Goal: Transaction & Acquisition: Book appointment/travel/reservation

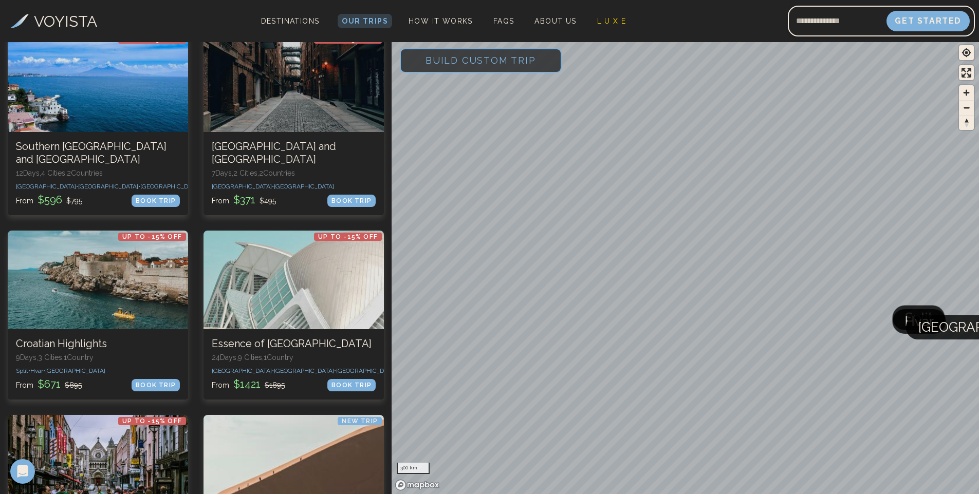
scroll to position [1626, 0]
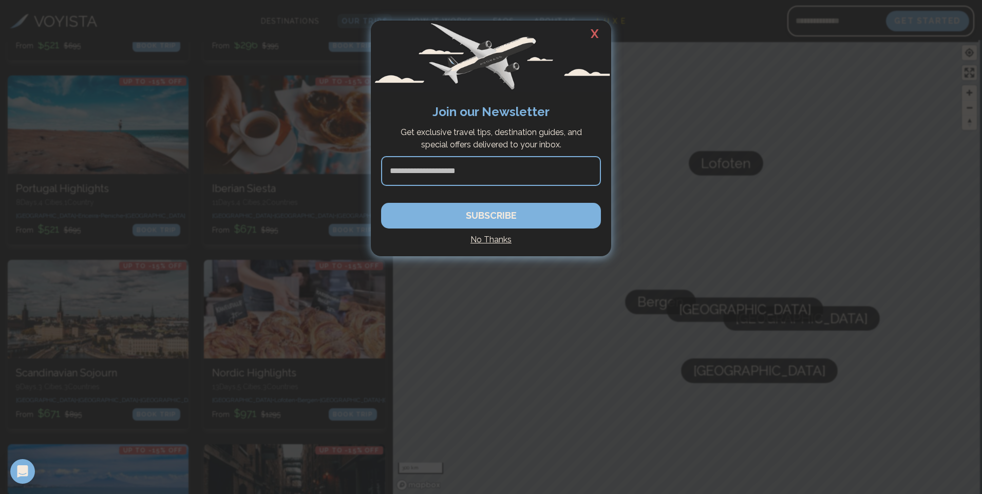
click at [599, 32] on h2 "X" at bounding box center [595, 34] width 33 height 27
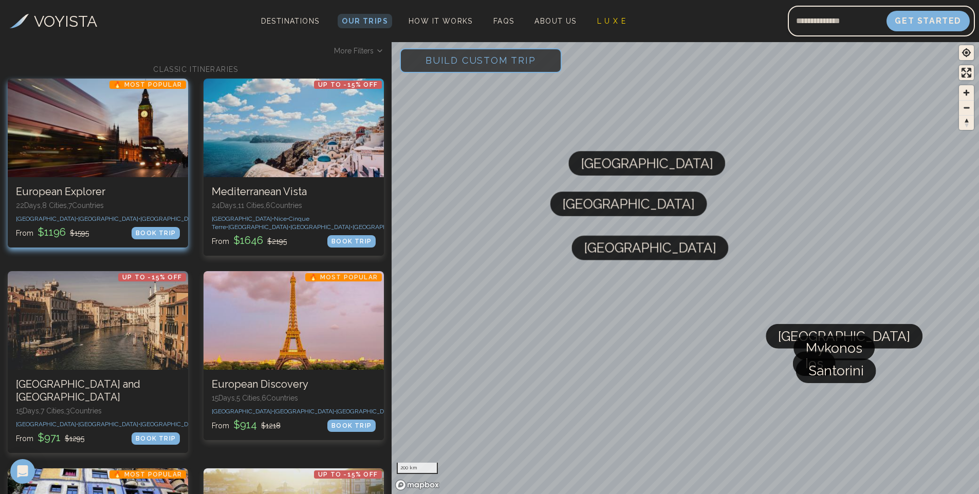
scroll to position [0, 0]
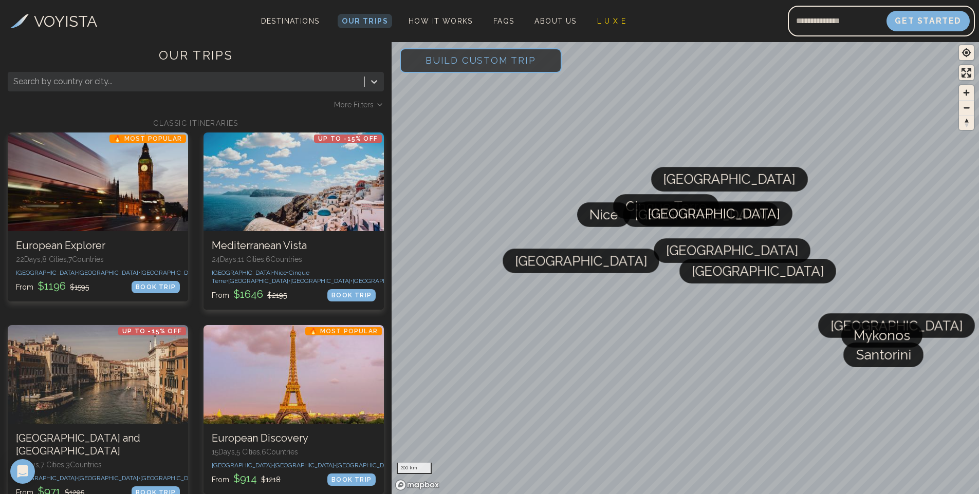
click at [363, 103] on span "More Filters" at bounding box center [354, 105] width 40 height 10
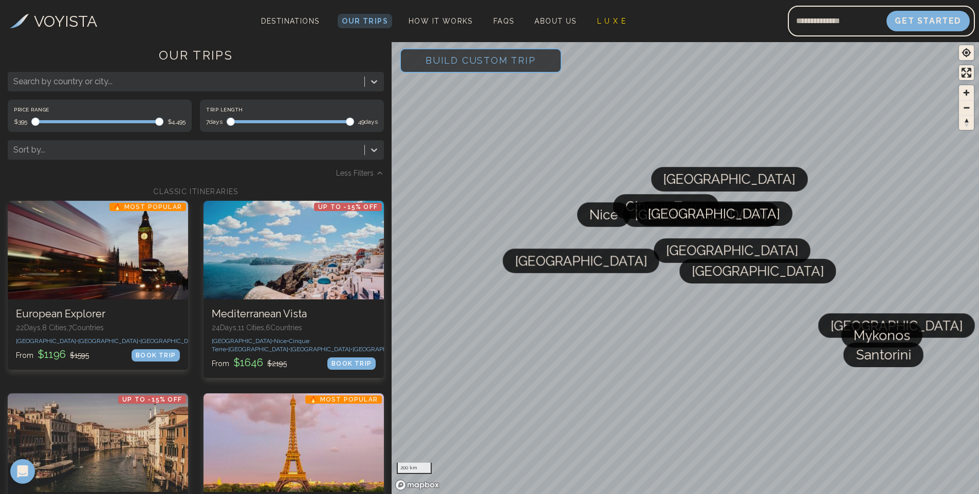
click at [367, 177] on span "Less Filters" at bounding box center [355, 173] width 38 height 10
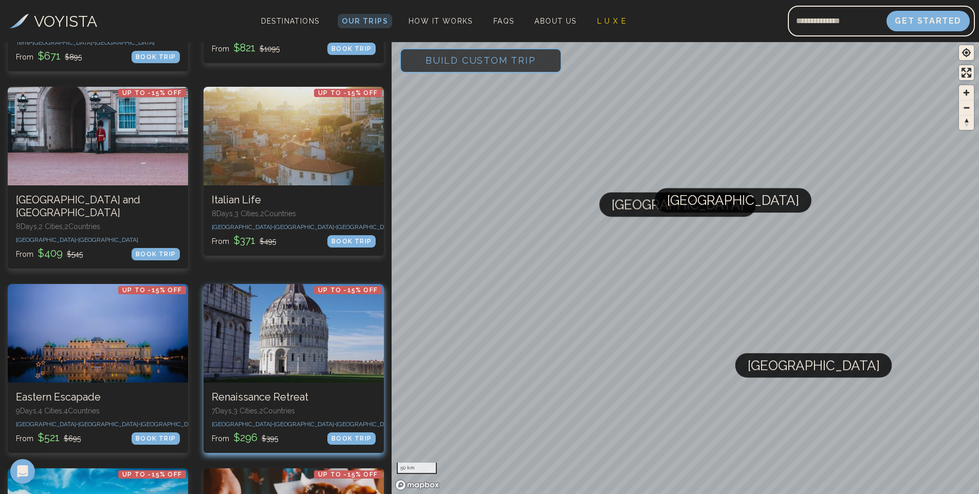
scroll to position [1439, 0]
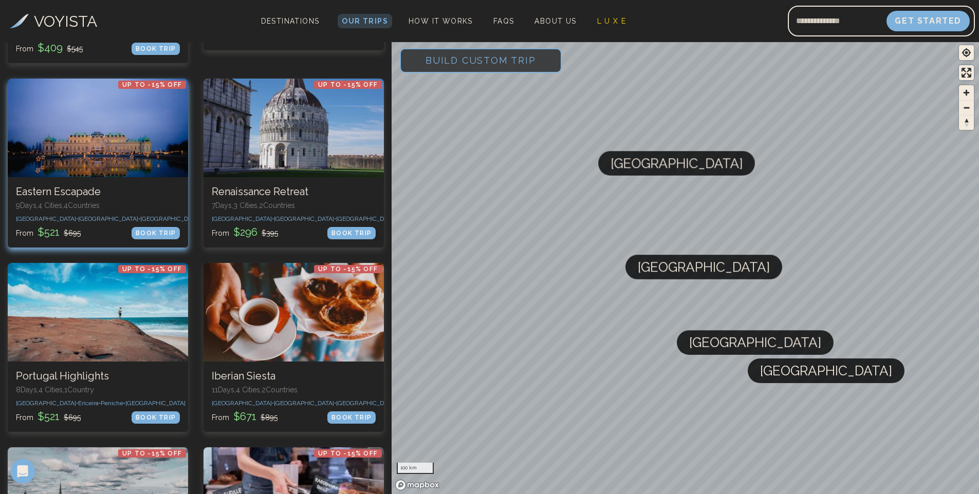
click at [139, 119] on div at bounding box center [98, 128] width 180 height 99
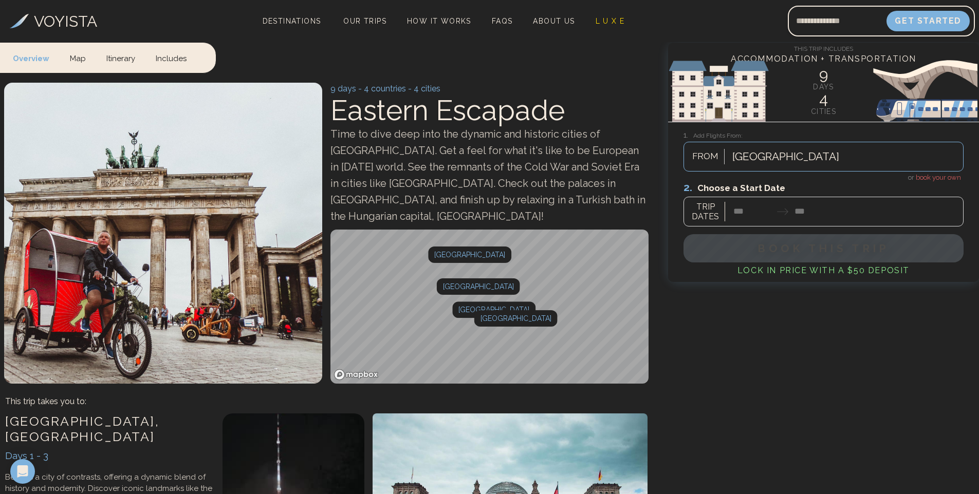
click at [777, 216] on div at bounding box center [823, 204] width 280 height 46
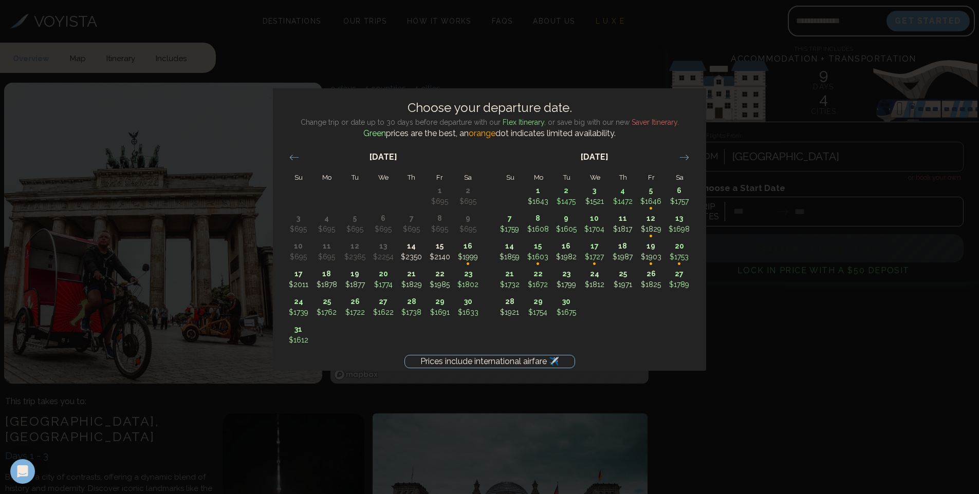
click at [784, 371] on div "Prices include international airfare ✈️ Choose your departure date. Change trip…" at bounding box center [489, 247] width 979 height 494
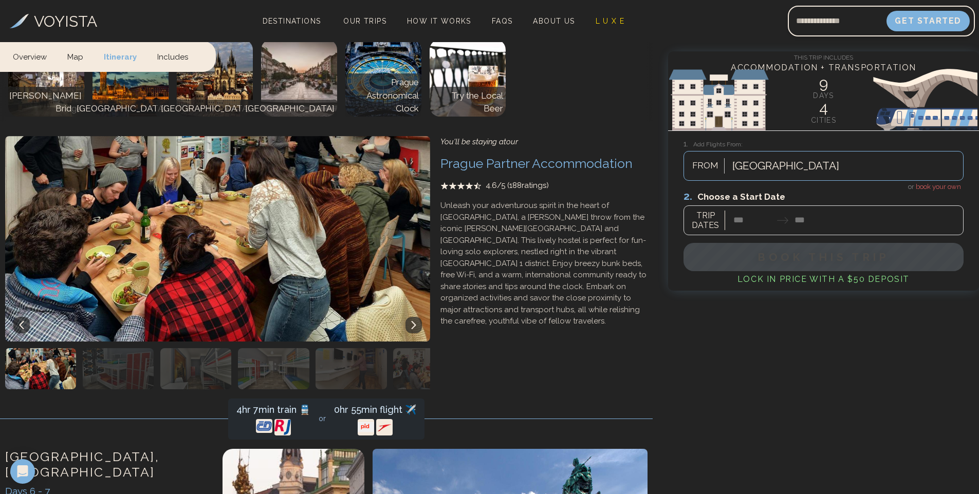
scroll to position [1335, 0]
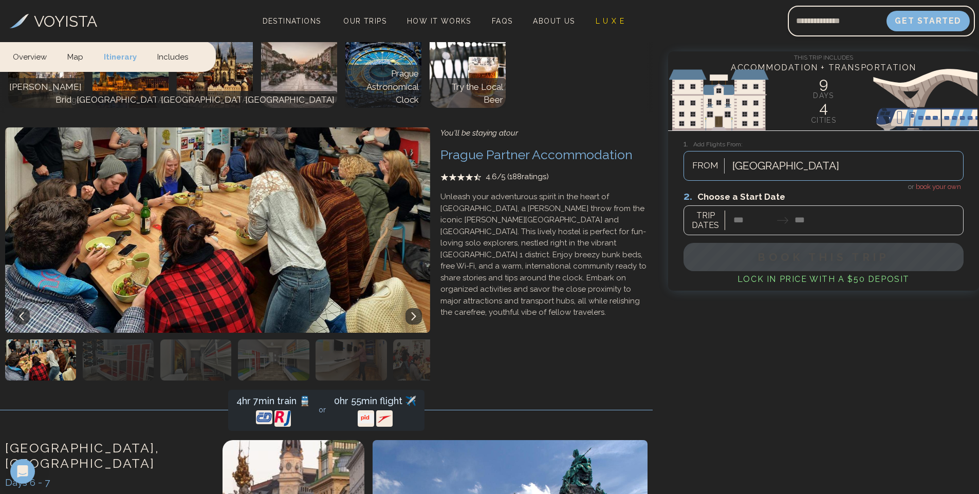
click at [269, 353] on img "button" at bounding box center [273, 360] width 71 height 41
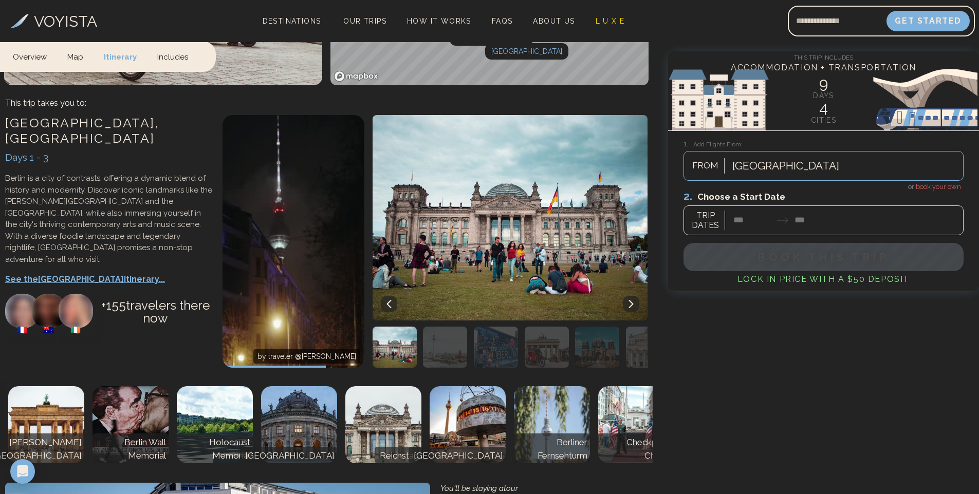
scroll to position [359, 0]
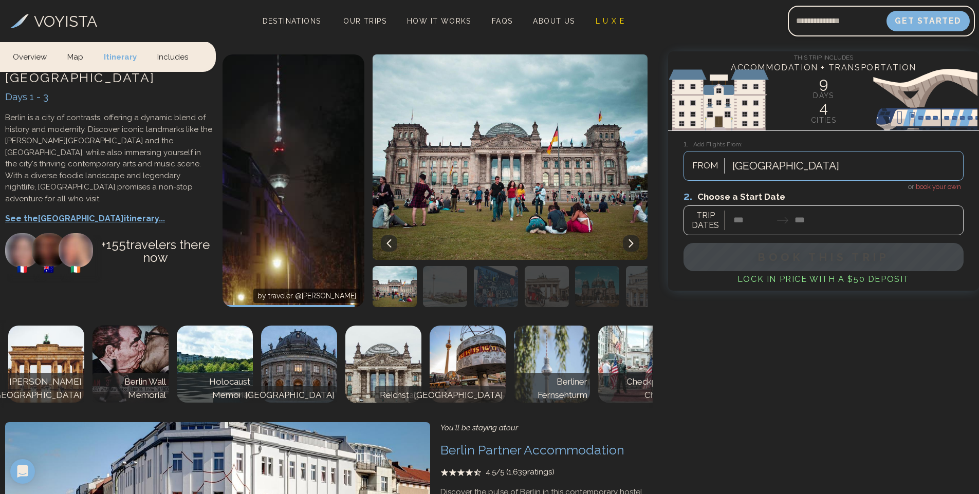
drag, startPoint x: 532, startPoint y: 393, endPoint x: 553, endPoint y: 394, distance: 21.6
click at [553, 394] on div "Berlin , Germany Days 1 - 3 Berlin is a city of contrasts, offering a dynamic b…" at bounding box center [326, 365] width 652 height 632
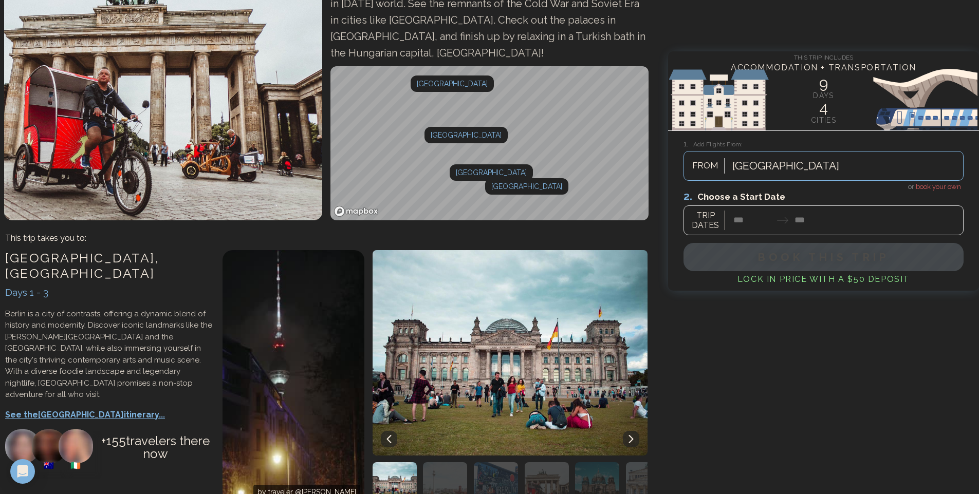
scroll to position [0, 0]
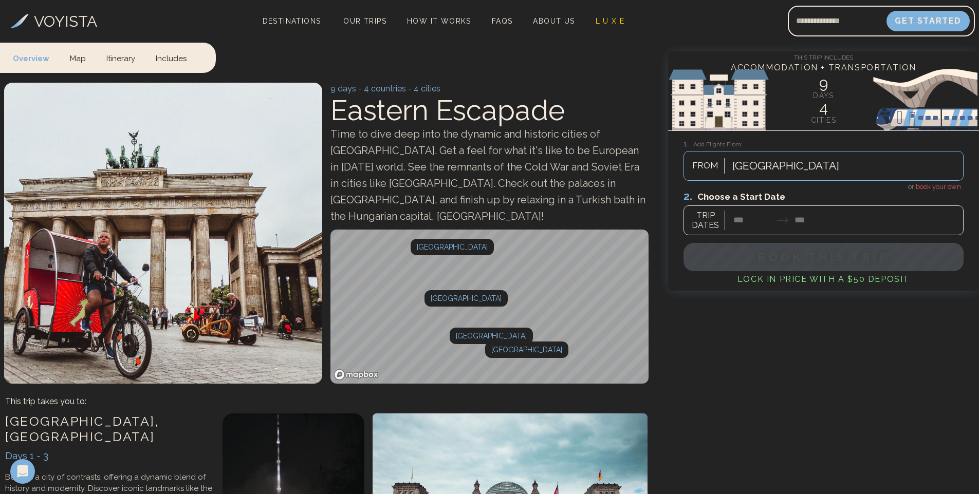
click at [749, 218] on div at bounding box center [823, 213] width 280 height 46
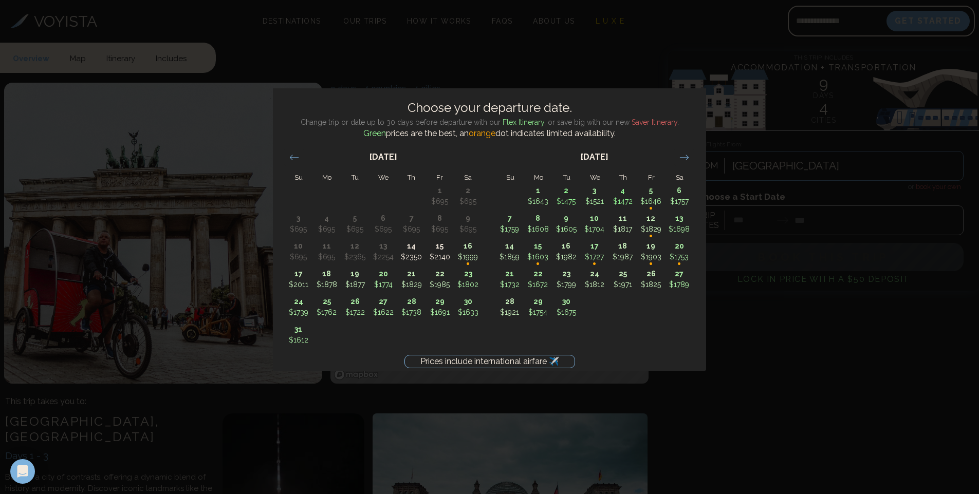
click at [694, 161] on div "September 2025 1 $1643 2 $1475 3 $1521 4 $1472 5 $1646 • 6 $1757 7 $1759 8 $160…" at bounding box center [594, 230] width 211 height 181
click at [688, 160] on icon "Move forward to switch to the next month." at bounding box center [684, 158] width 10 height 10
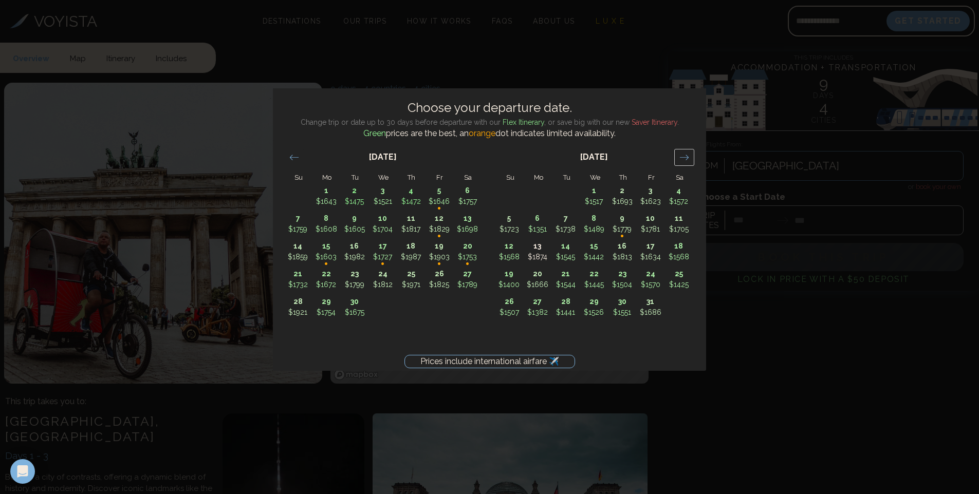
click at [688, 160] on icon "Move forward to switch to the next month." at bounding box center [684, 158] width 10 height 10
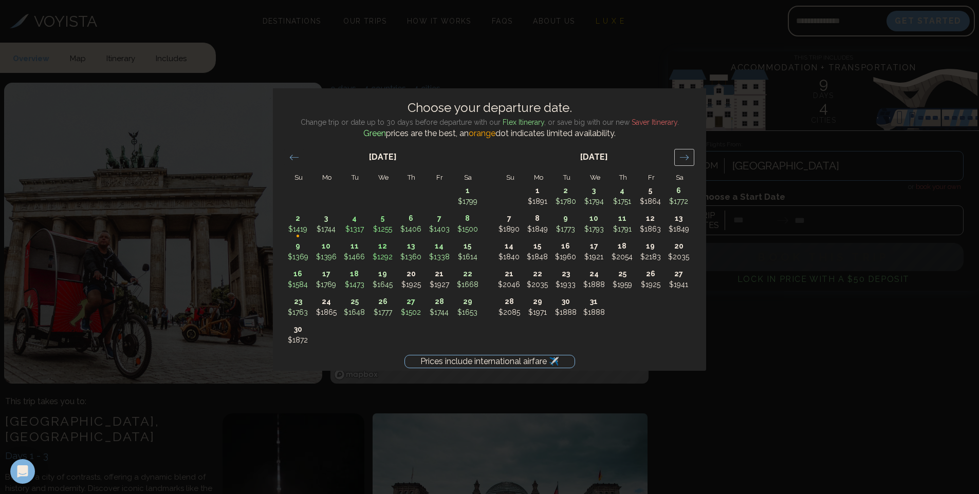
click at [688, 160] on icon "Move forward to switch to the next month." at bounding box center [684, 158] width 10 height 10
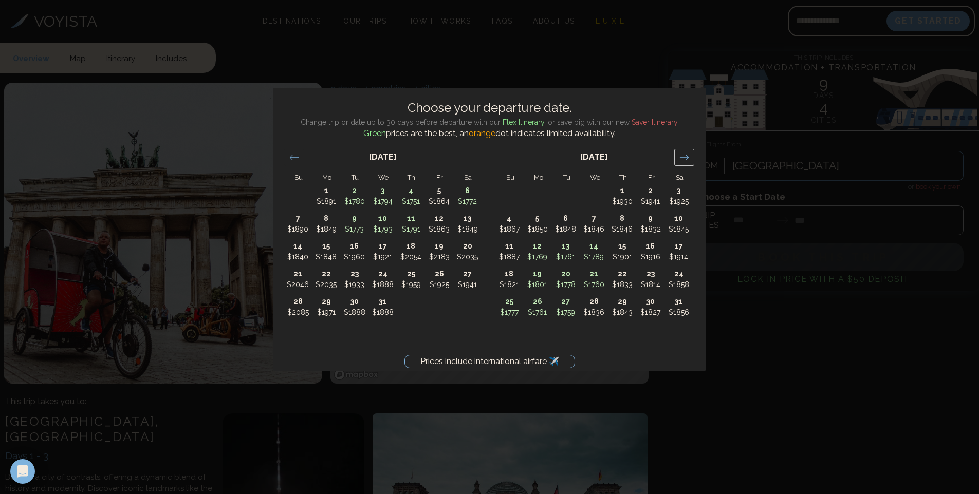
click at [688, 160] on icon "Move forward to switch to the next month." at bounding box center [684, 158] width 10 height 10
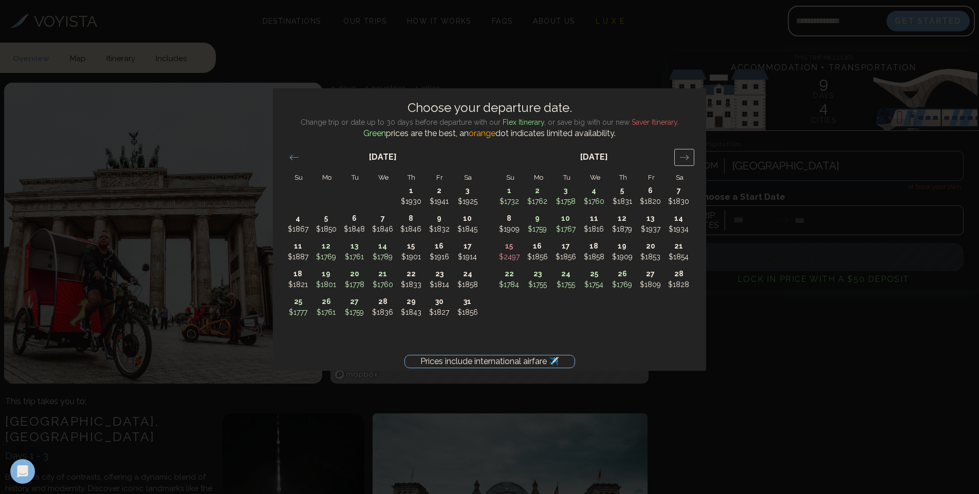
click at [688, 160] on icon "Move forward to switch to the next month." at bounding box center [684, 158] width 10 height 10
click at [286, 155] on div "Move backward to switch to the previous month." at bounding box center [294, 157] width 20 height 17
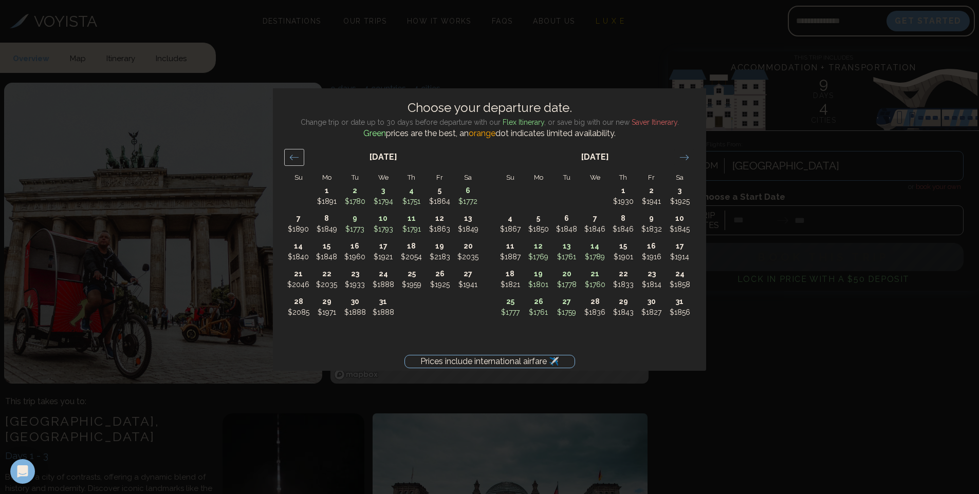
click at [286, 155] on div "Move backward to switch to the previous month." at bounding box center [294, 157] width 20 height 17
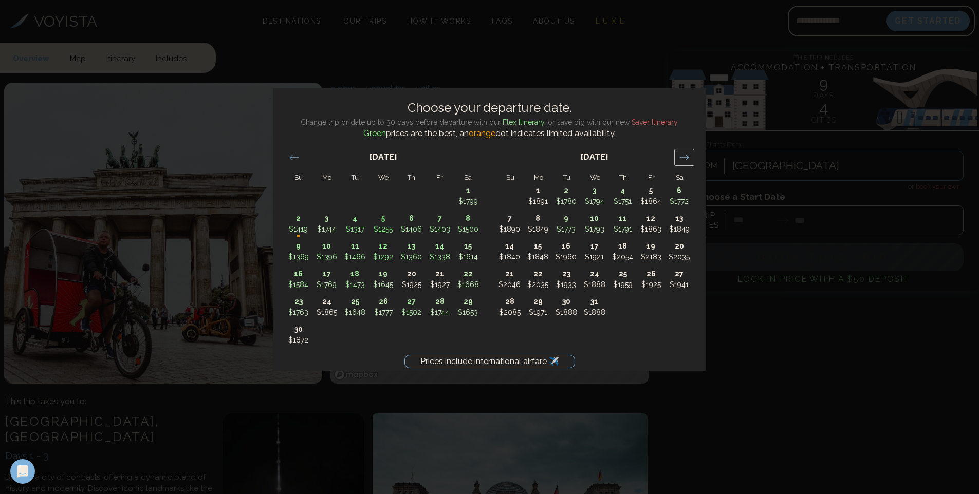
click at [687, 160] on icon "Move forward to switch to the next month." at bounding box center [684, 158] width 10 height 10
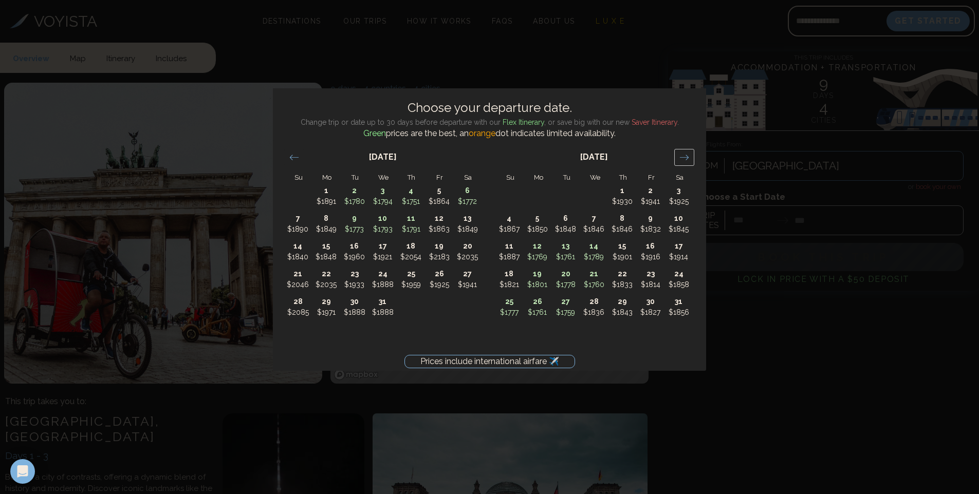
click at [687, 160] on icon "Move forward to switch to the next month." at bounding box center [684, 158] width 10 height 10
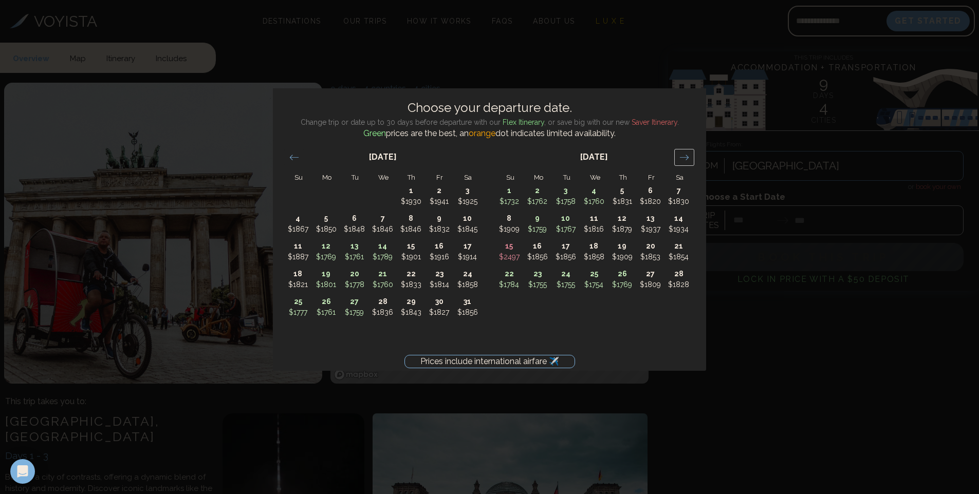
click at [687, 160] on icon "Move forward to switch to the next month." at bounding box center [684, 158] width 10 height 10
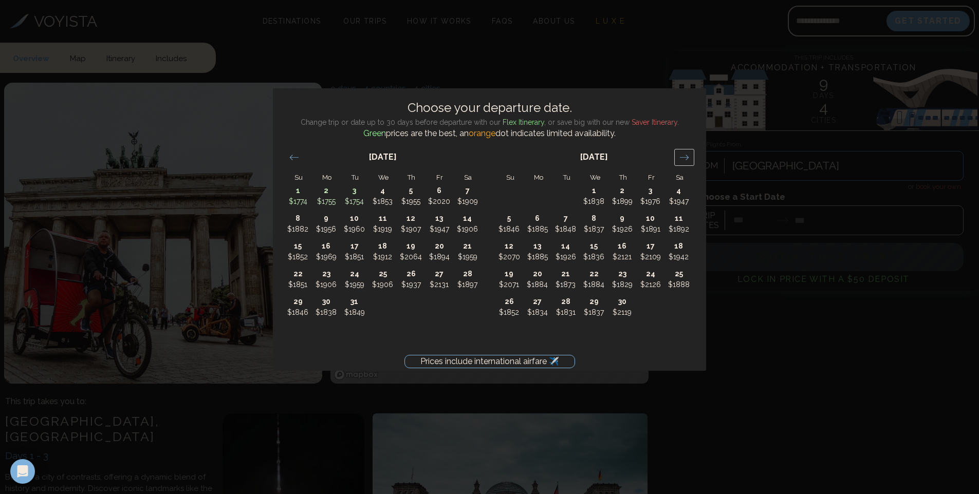
click at [687, 160] on icon "Move forward to switch to the next month." at bounding box center [684, 158] width 10 height 10
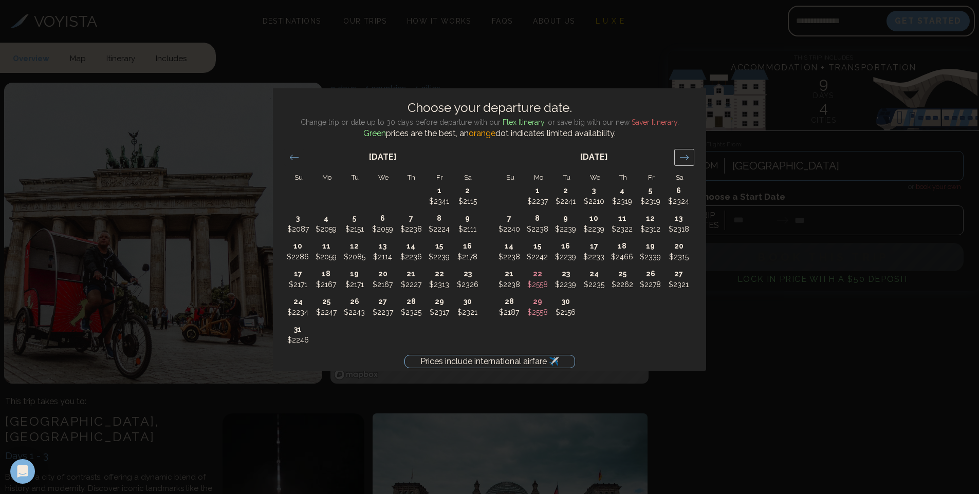
click at [687, 160] on icon "Move forward to switch to the next month." at bounding box center [684, 158] width 10 height 10
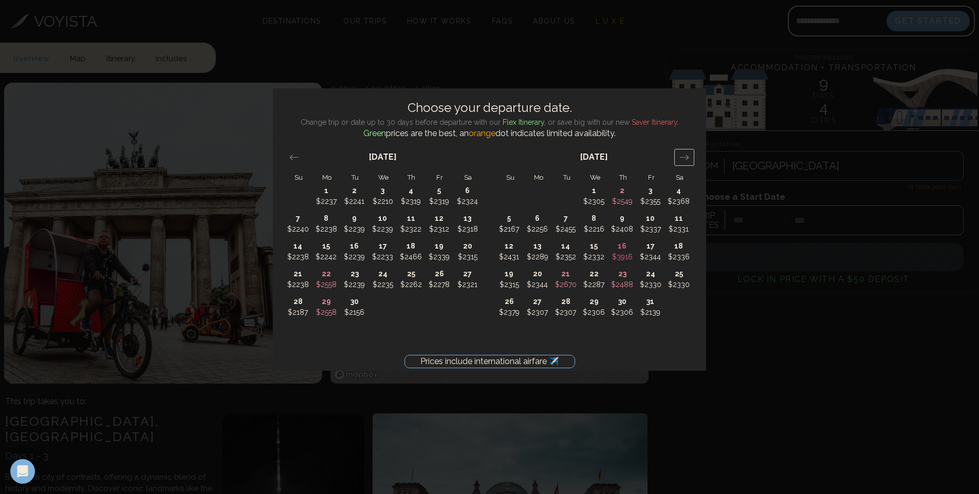
click at [687, 160] on icon "Move forward to switch to the next month." at bounding box center [684, 158] width 10 height 10
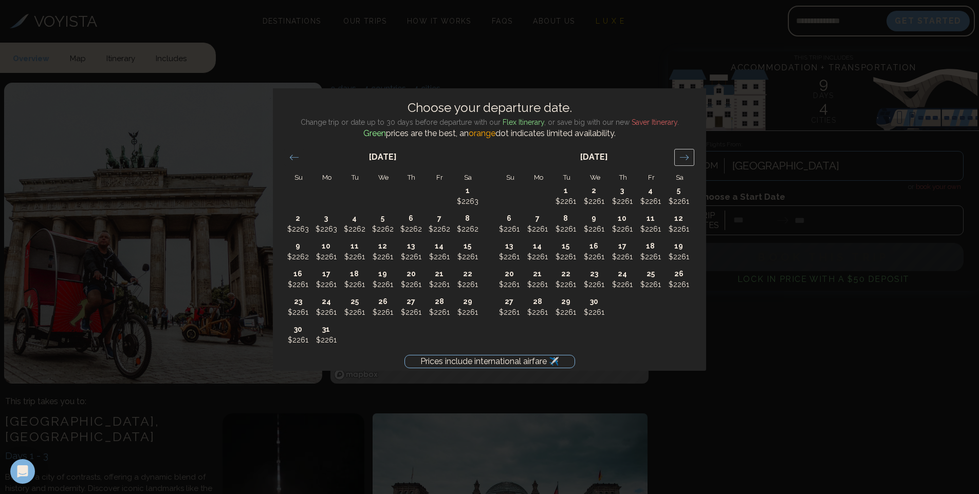
click at [687, 160] on icon "Move forward to switch to the next month." at bounding box center [684, 158] width 10 height 10
click at [296, 157] on icon "Move backward to switch to the previous month." at bounding box center [294, 158] width 10 height 10
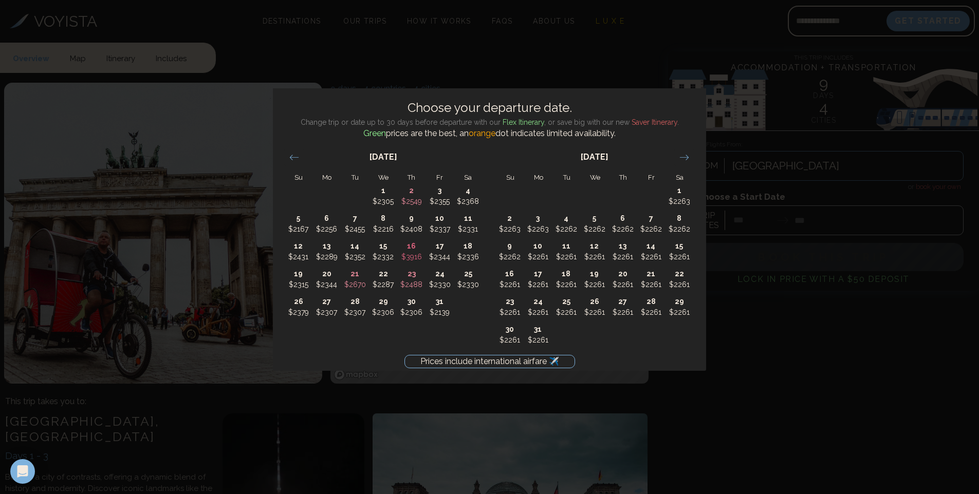
click at [876, 423] on div "Prices include international airfare ✈️ Choose your departure date. Change trip…" at bounding box center [489, 247] width 979 height 494
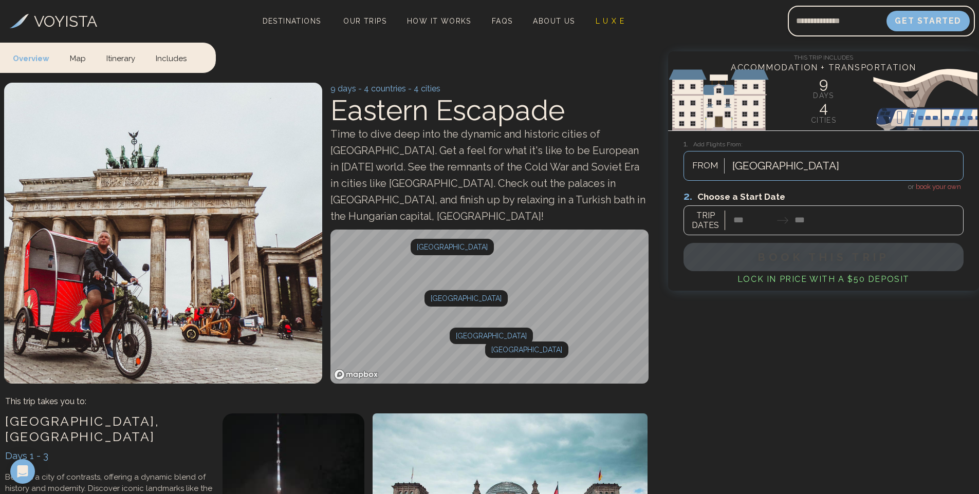
click at [939, 190] on div at bounding box center [823, 213] width 280 height 46
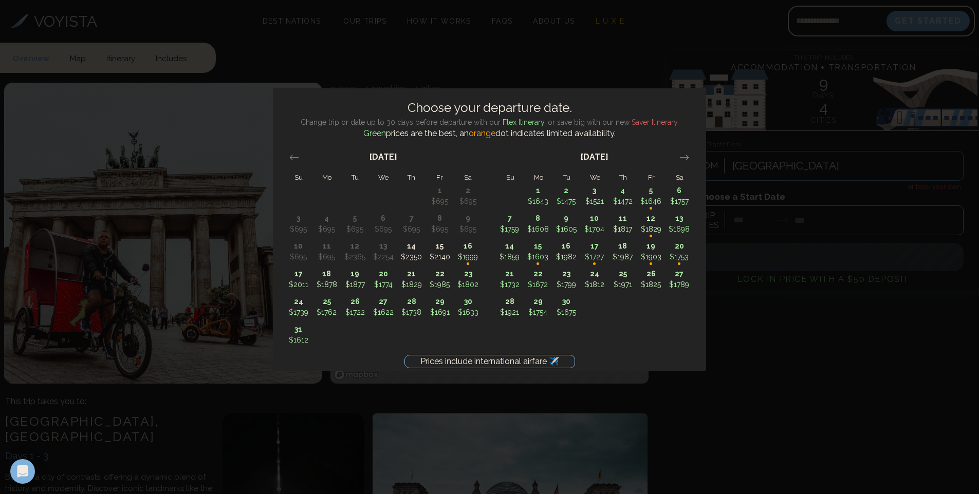
click at [908, 453] on div "Prices include international airfare ✈️ Choose your departure date. Change trip…" at bounding box center [489, 247] width 979 height 494
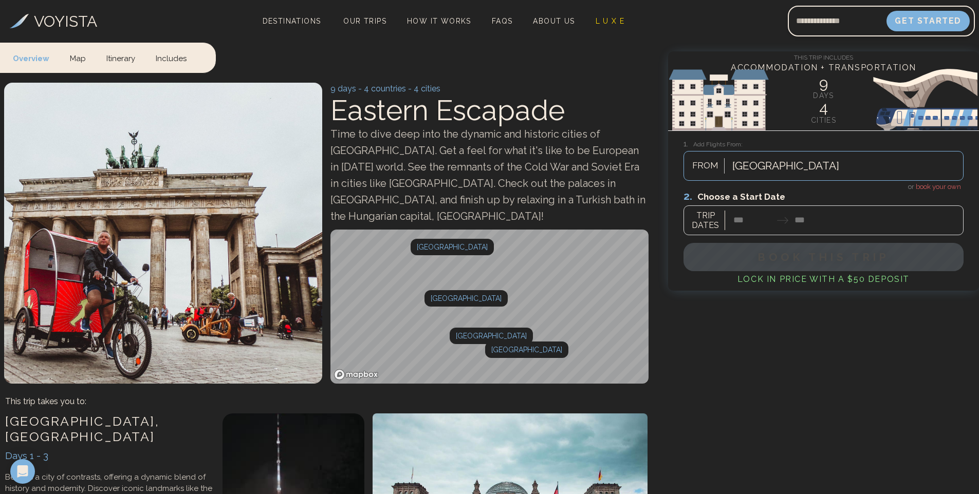
click at [940, 183] on span "book your own" at bounding box center [938, 187] width 45 height 8
click at [781, 227] on div at bounding box center [823, 213] width 280 height 46
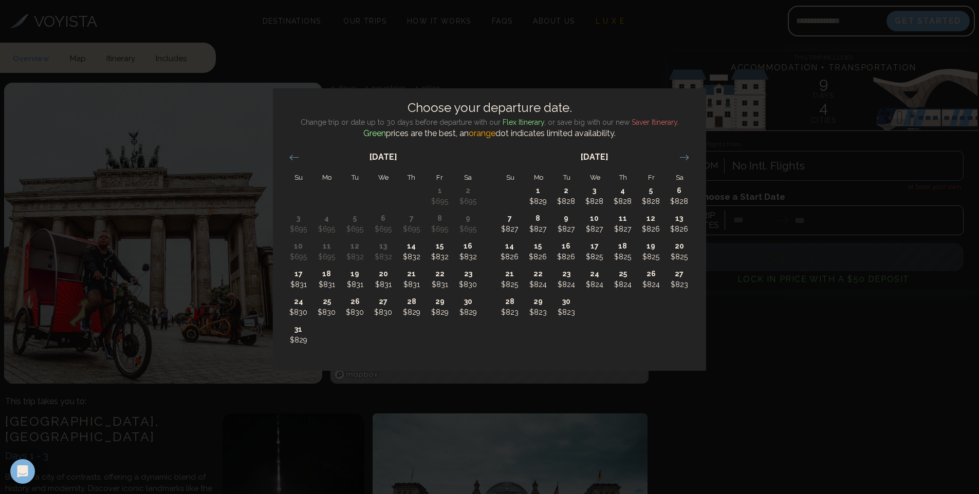
click at [831, 387] on div "Choose your departure date. Change trip or date up to 30 days before departure …" at bounding box center [489, 247] width 979 height 494
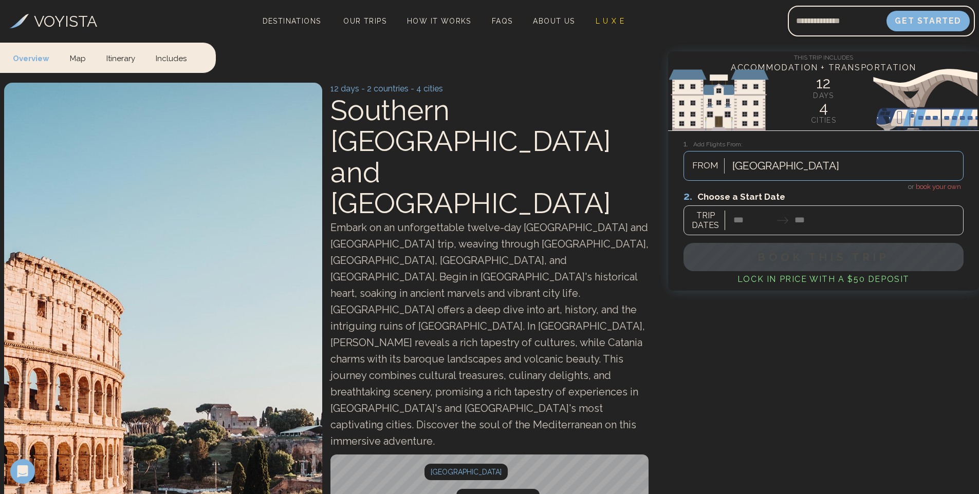
click at [765, 224] on div at bounding box center [823, 213] width 280 height 46
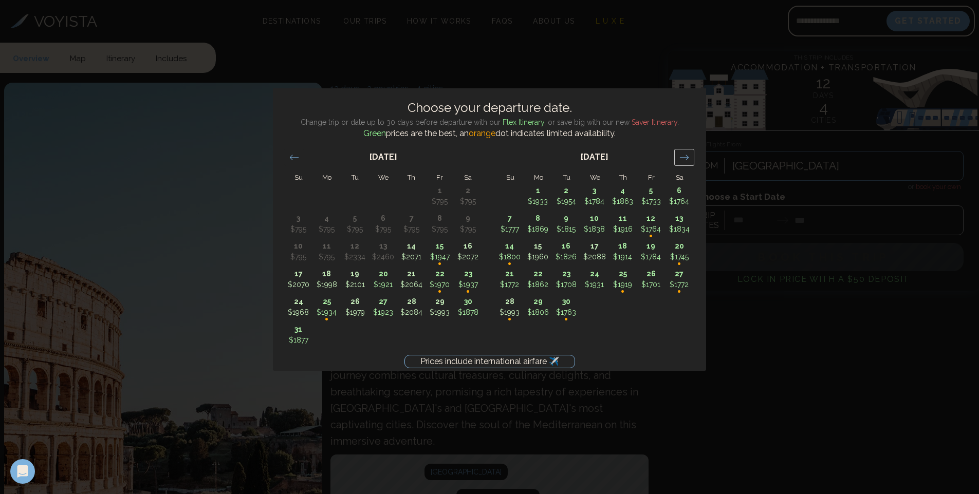
click at [683, 156] on icon "Move forward to switch to the next month." at bounding box center [684, 158] width 10 height 10
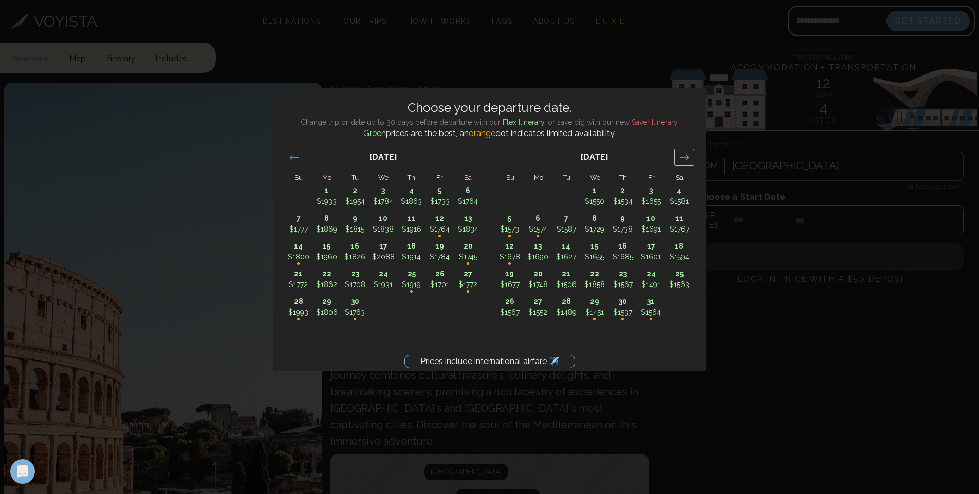
click at [683, 156] on icon "Move forward to switch to the next month." at bounding box center [684, 158] width 10 height 10
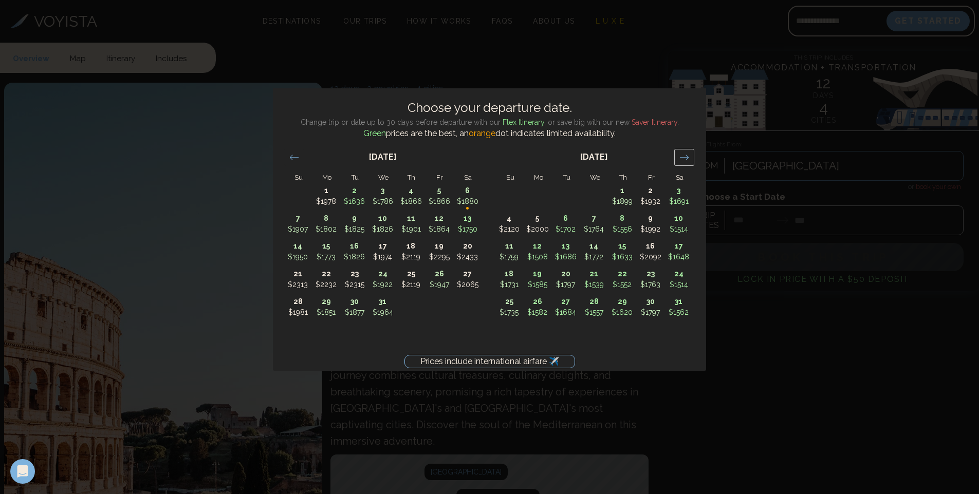
click at [683, 156] on icon "Move forward to switch to the next month." at bounding box center [684, 158] width 10 height 10
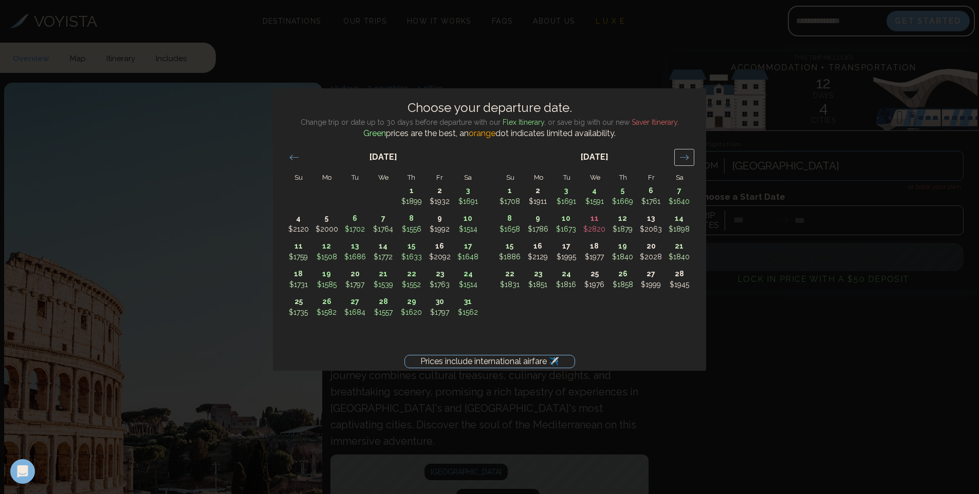
click at [683, 156] on icon "Move forward to switch to the next month." at bounding box center [684, 158] width 10 height 10
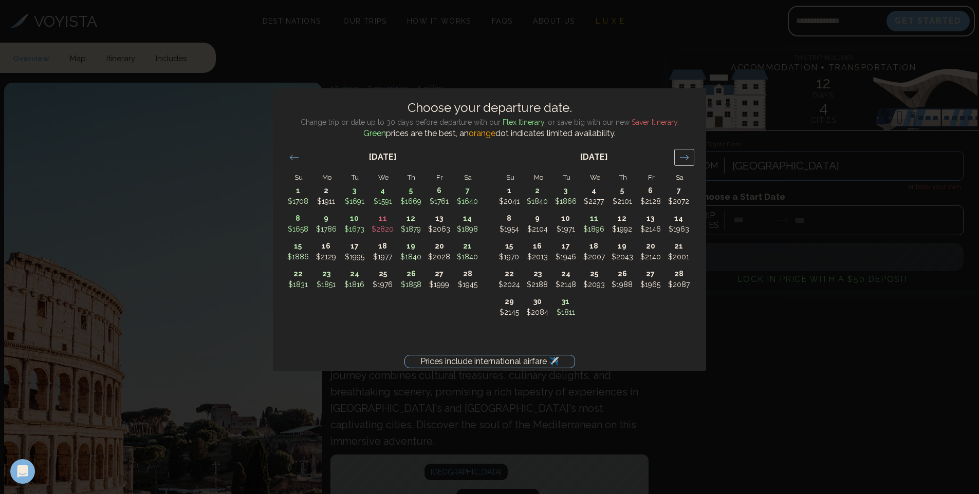
click at [683, 156] on icon "Move forward to switch to the next month." at bounding box center [684, 158] width 10 height 10
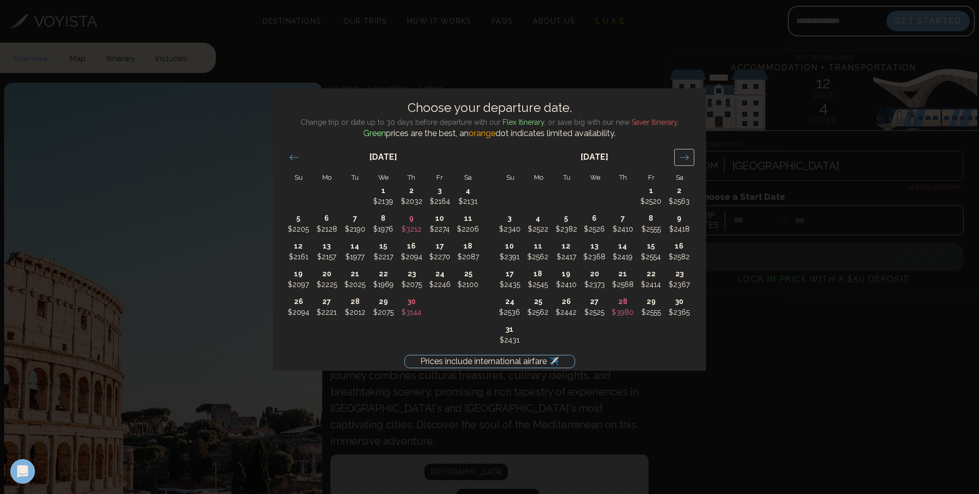
click at [683, 156] on icon "Move forward to switch to the next month." at bounding box center [684, 158] width 10 height 10
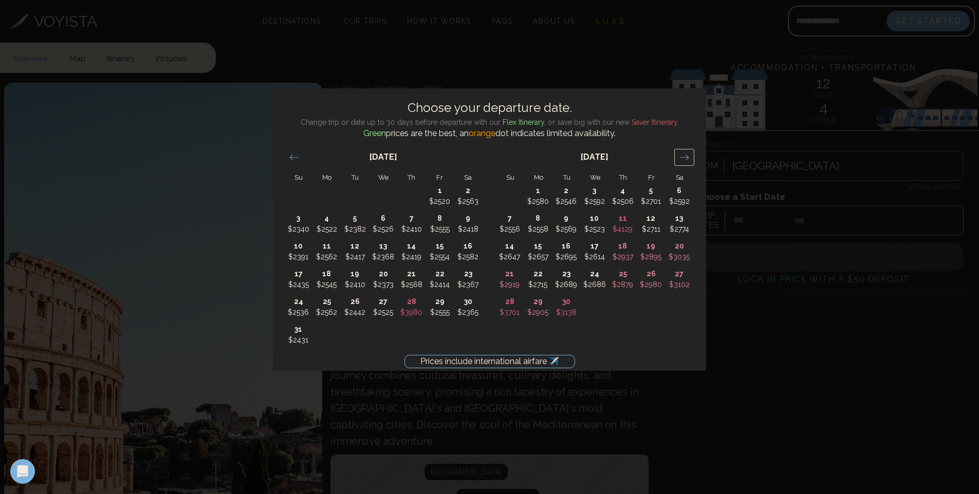
click at [683, 156] on icon "Move forward to switch to the next month." at bounding box center [684, 158] width 10 height 10
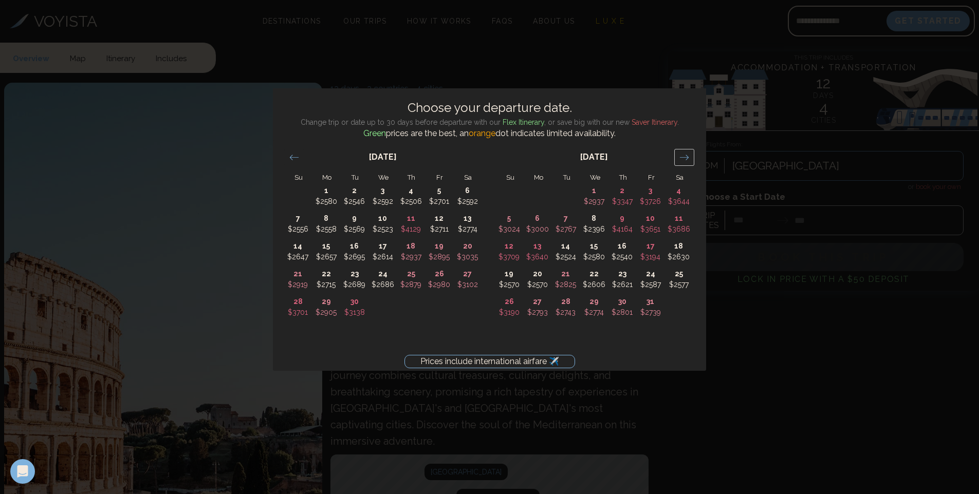
click at [683, 156] on icon "Move forward to switch to the next month." at bounding box center [684, 158] width 10 height 10
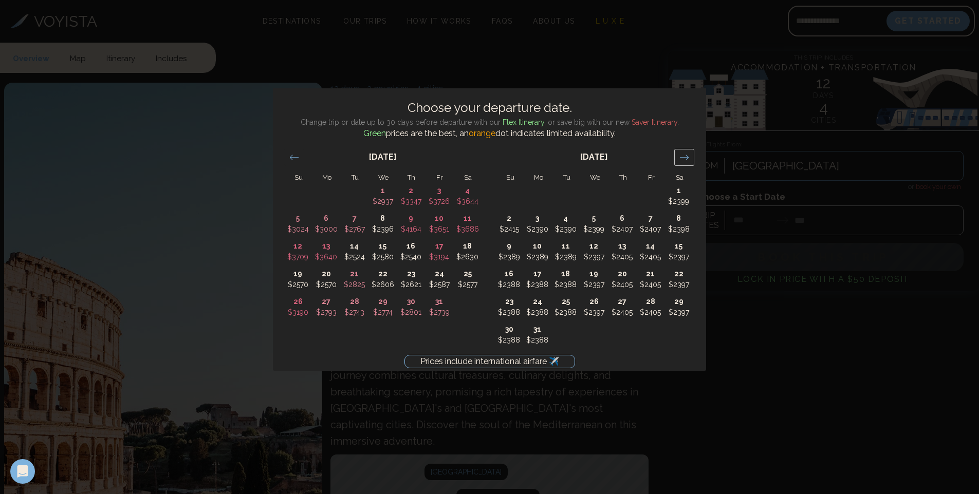
click at [683, 156] on icon "Move forward to switch to the next month." at bounding box center [684, 158] width 10 height 10
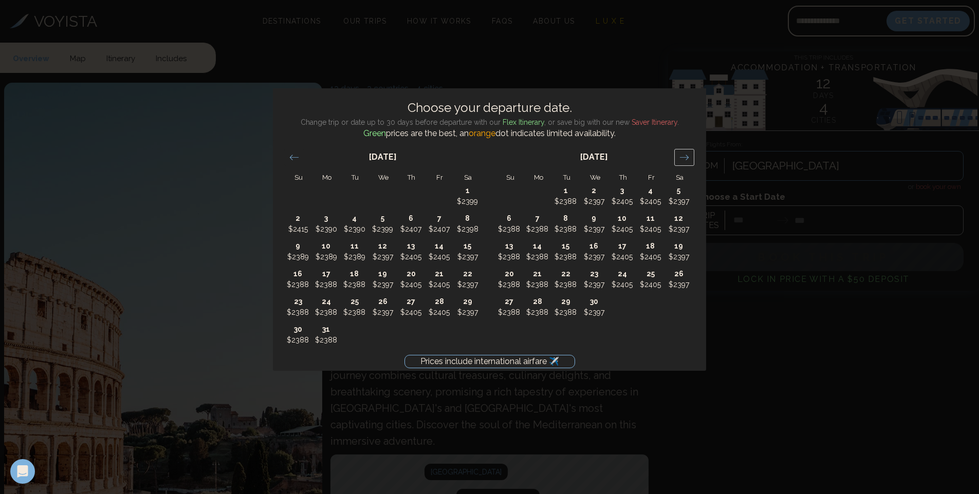
click at [683, 156] on icon "Move forward to switch to the next month." at bounding box center [684, 158] width 10 height 10
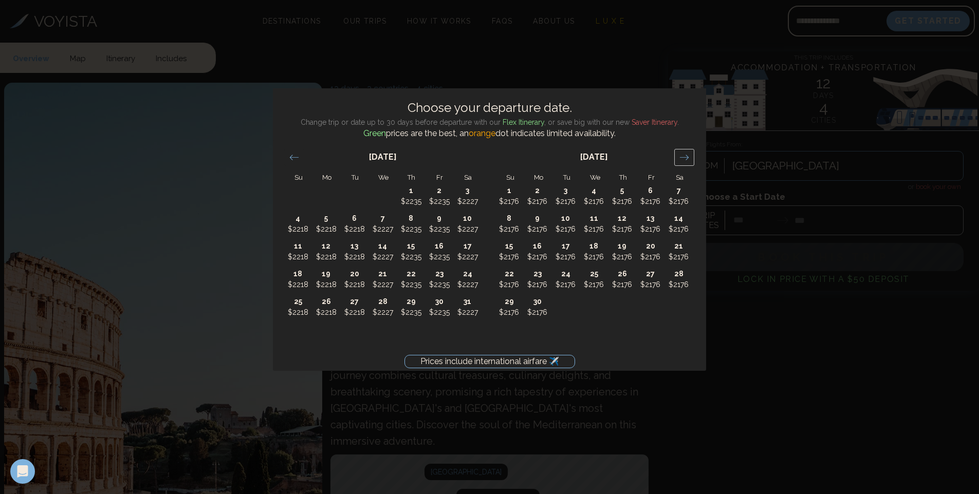
click at [683, 156] on icon "Move forward to switch to the next month." at bounding box center [684, 158] width 10 height 10
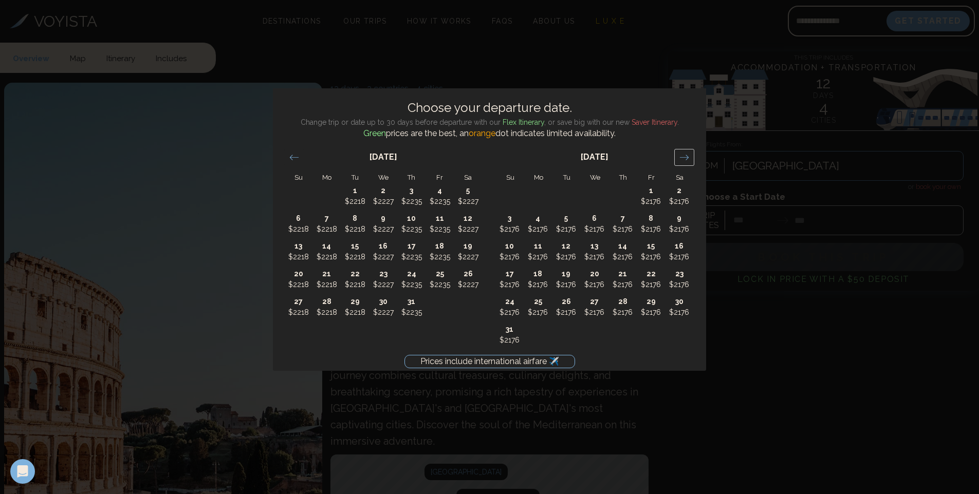
click at [683, 156] on icon "Move forward to switch to the next month." at bounding box center [684, 158] width 10 height 10
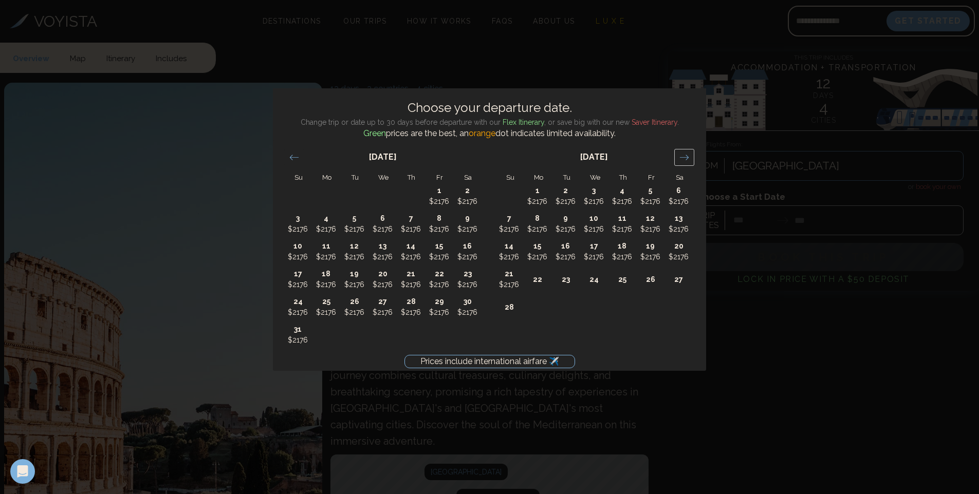
click at [683, 156] on icon "Move forward to switch to the next month." at bounding box center [684, 158] width 10 height 10
click at [292, 149] on div "Move backward to switch to the previous month." at bounding box center [294, 157] width 20 height 17
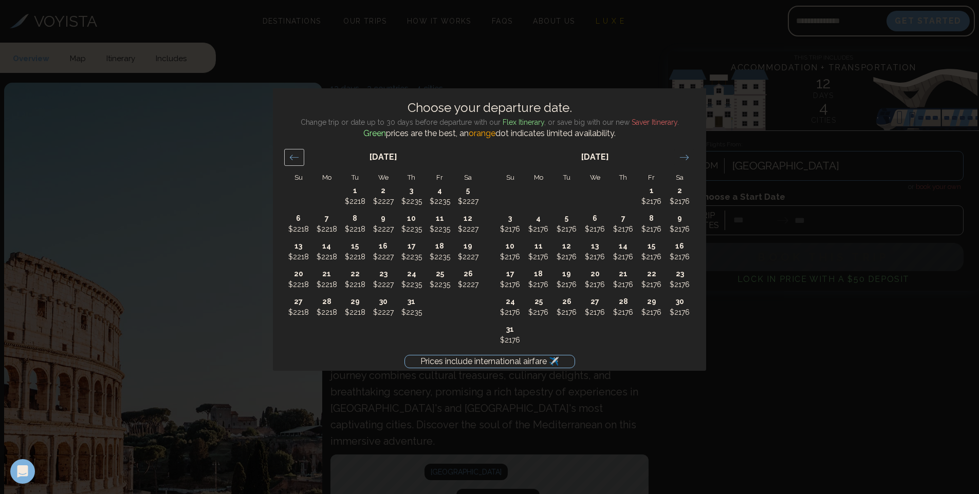
click at [292, 149] on div "Move backward to switch to the previous month." at bounding box center [294, 157] width 20 height 17
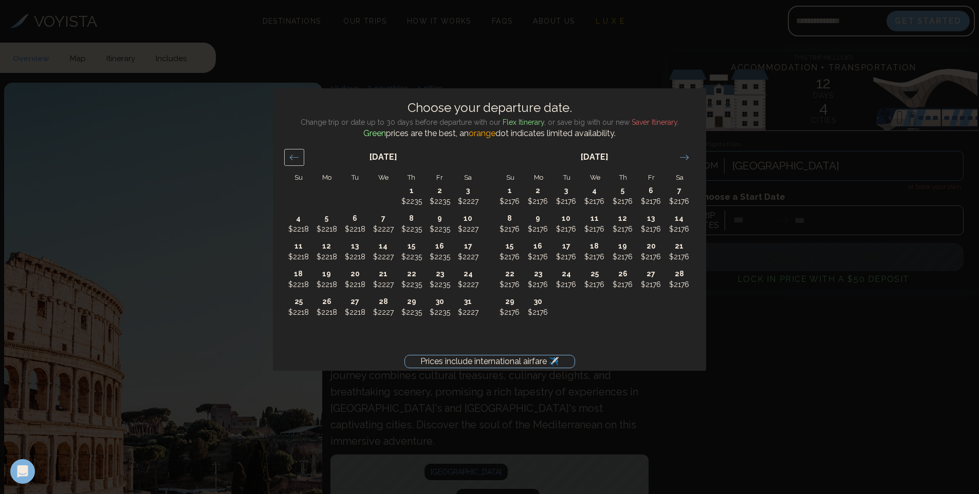
click at [292, 149] on div "Move backward to switch to the previous month." at bounding box center [294, 157] width 20 height 17
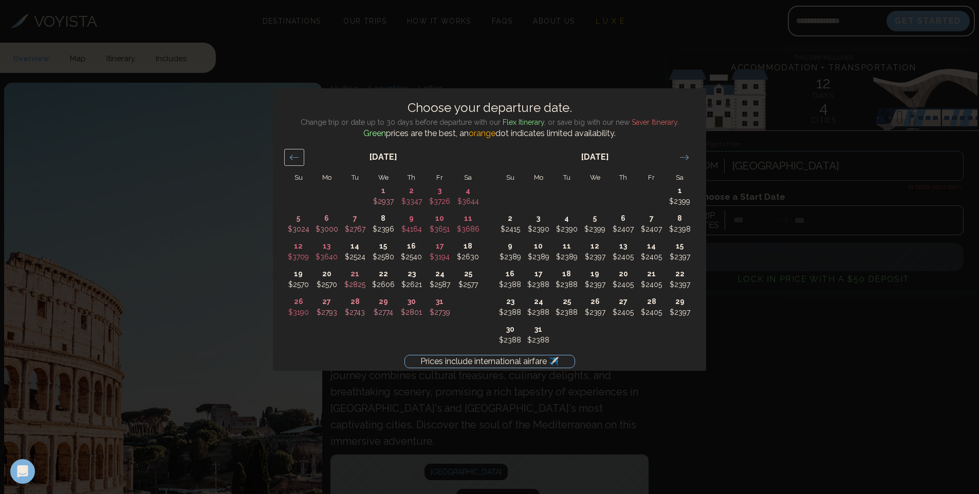
click at [292, 149] on div "Move backward to switch to the previous month." at bounding box center [294, 157] width 20 height 17
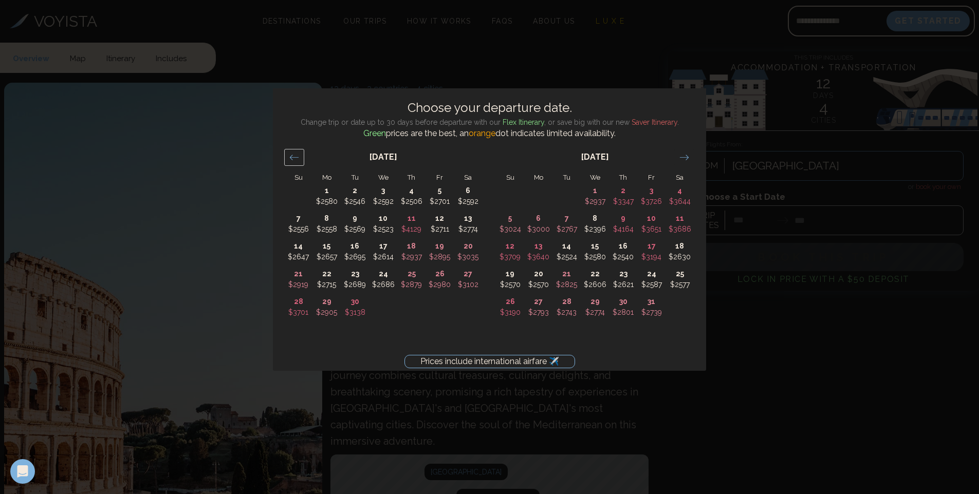
click at [292, 149] on div "Move backward to switch to the previous month." at bounding box center [294, 157] width 20 height 17
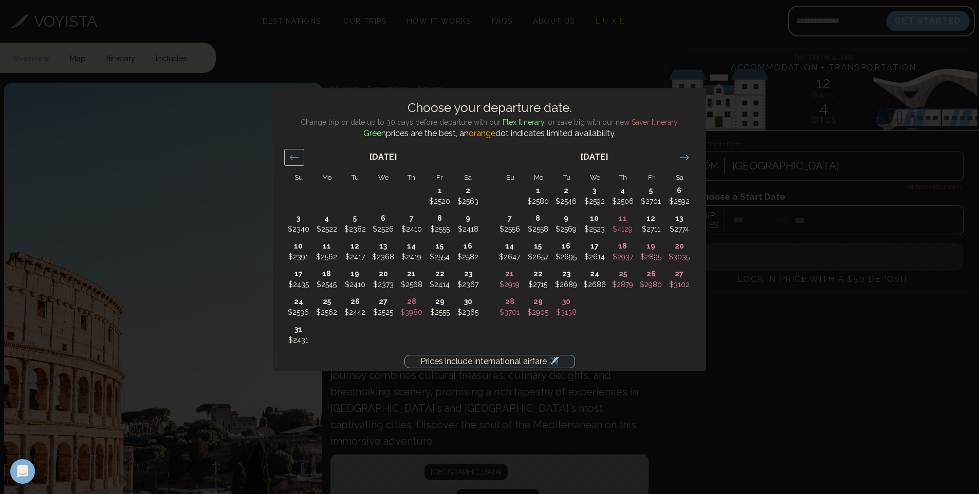
click at [292, 149] on div "Move backward to switch to the previous month." at bounding box center [294, 157] width 20 height 17
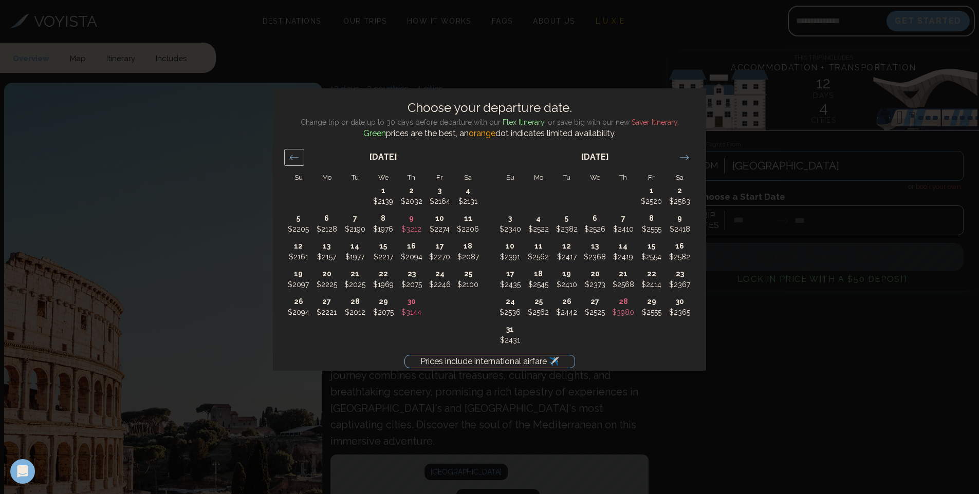
click at [292, 149] on div "Move backward to switch to the previous month." at bounding box center [294, 157] width 20 height 17
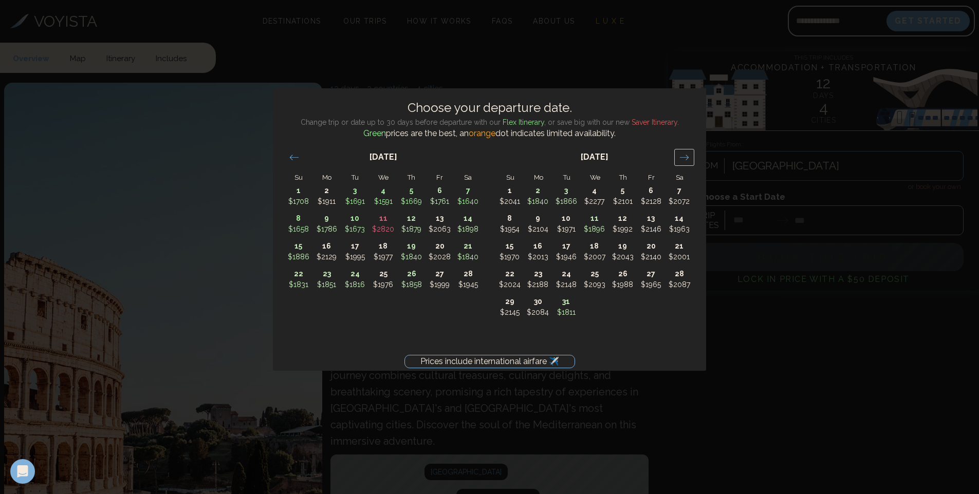
click at [684, 160] on icon "Move forward to switch to the next month." at bounding box center [684, 158] width 10 height 10
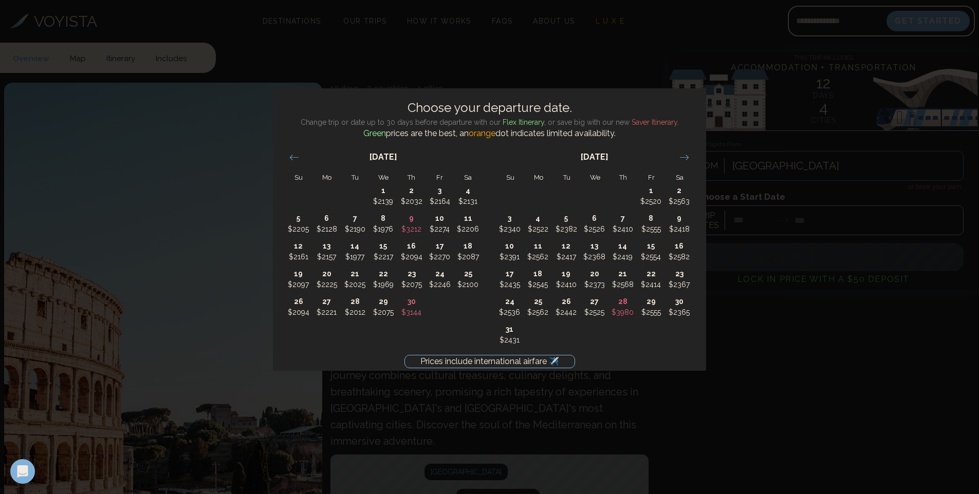
click at [696, 155] on div "[DATE] 1 $2520 2 $2563 3 $2340 4 $2522 5 $2382 6 $2526 7 $2410 8 $2555 9 $2418 …" at bounding box center [594, 244] width 211 height 209
click at [695, 156] on div "[DATE] 1 $2520 2 $2563 3 $2340 4 $2522 5 $2382 6 $2526 7 $2410 8 $2555 9 $2418 …" at bounding box center [594, 244] width 211 height 209
click at [692, 157] on div "Move forward to switch to the next month." at bounding box center [684, 157] width 20 height 17
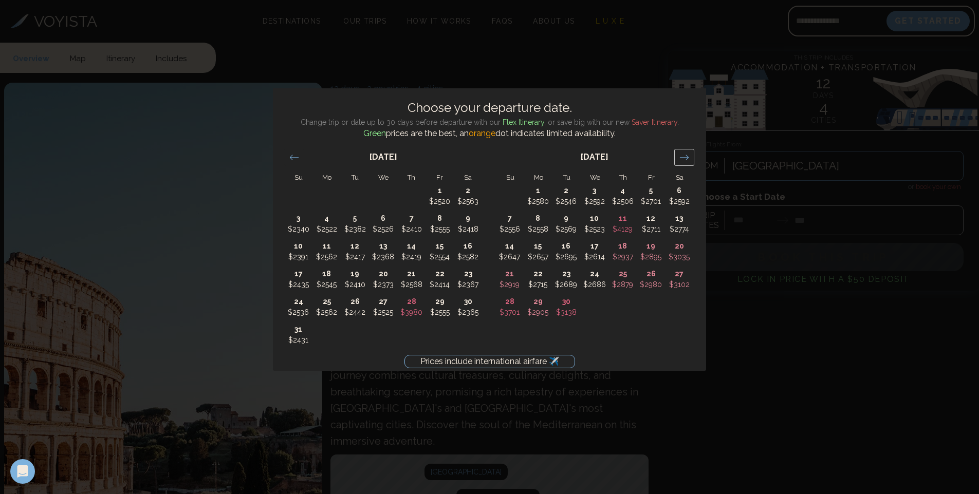
click at [690, 161] on div "Move forward to switch to the next month." at bounding box center [684, 157] width 20 height 17
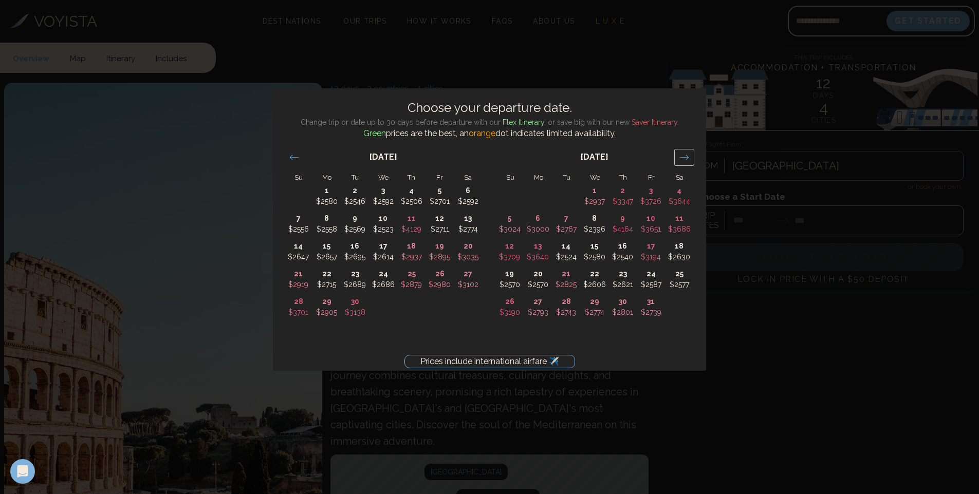
click at [690, 161] on div "Move forward to switch to the next month." at bounding box center [684, 157] width 20 height 17
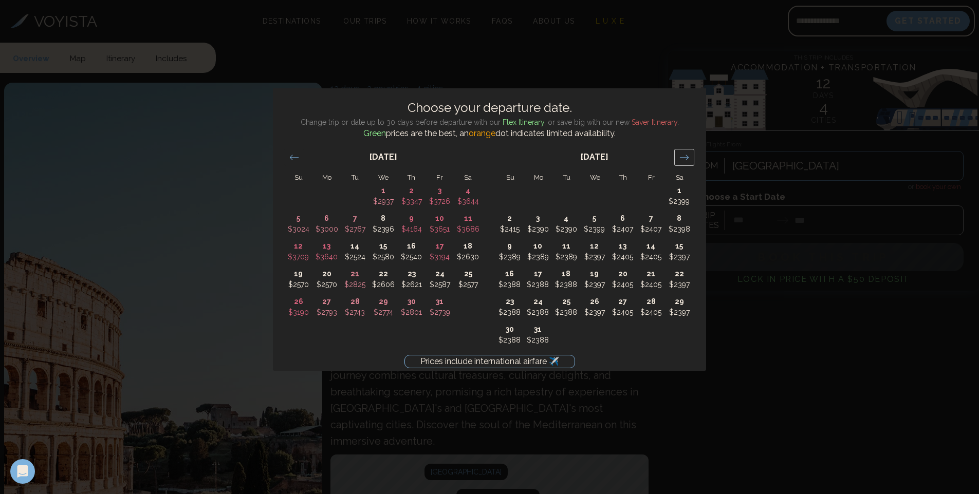
click at [691, 158] on div "Move forward to switch to the next month." at bounding box center [684, 157] width 20 height 17
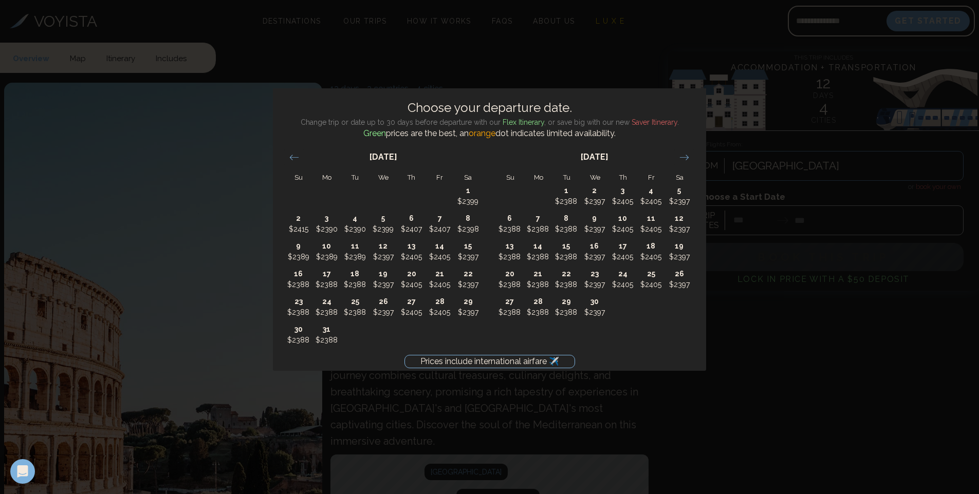
click at [842, 332] on div "Prices include international airfare ✈️ Choose your departure date. Change trip…" at bounding box center [489, 247] width 979 height 494
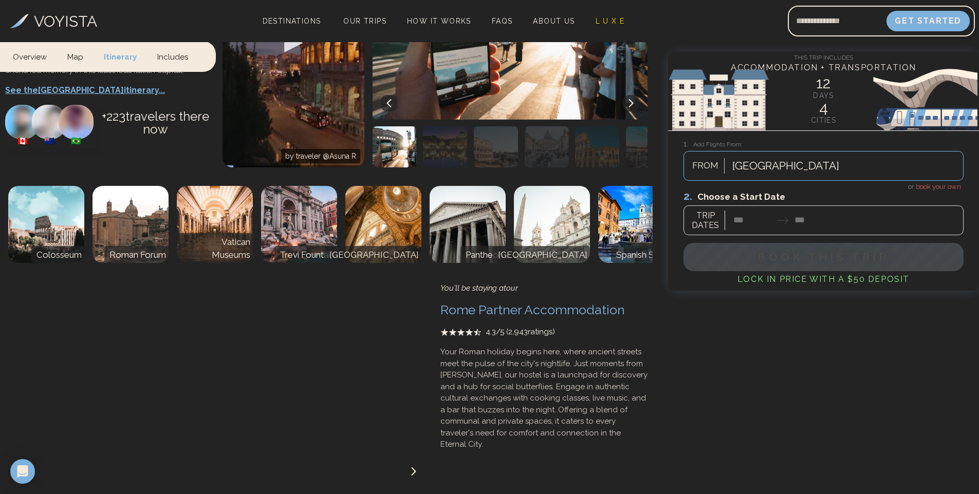
scroll to position [719, 0]
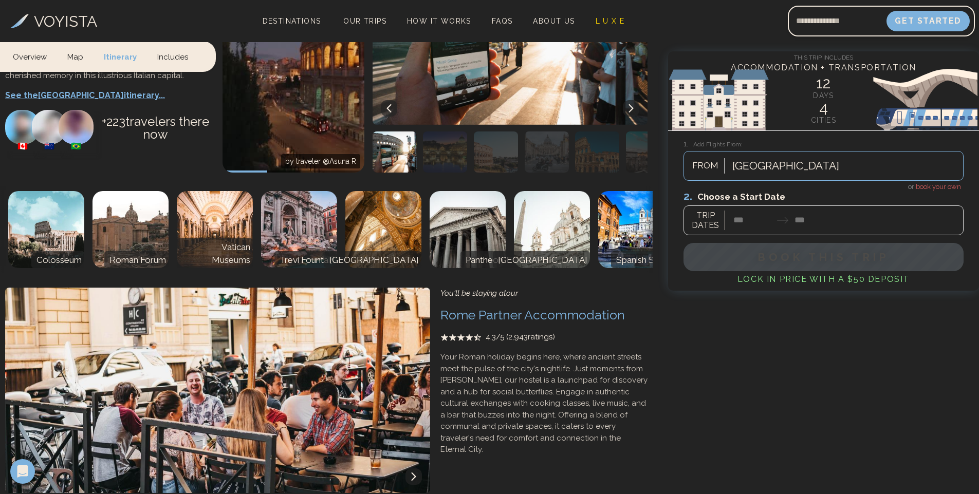
click at [580, 351] on p "Your Roman holiday begins here, where ancient streets meet the pulse of the cit…" at bounding box center [543, 403] width 207 height 104
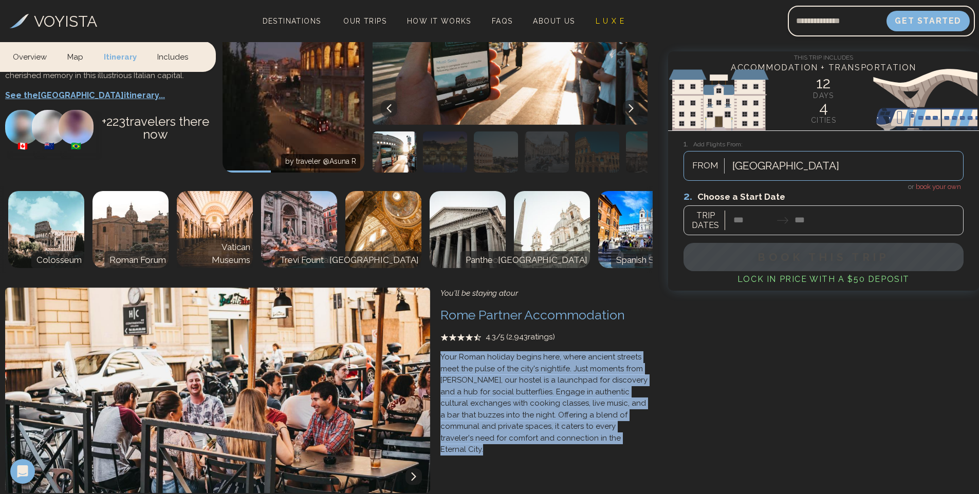
click at [580, 351] on p "Your Roman holiday begins here, where ancient streets meet the pulse of the cit…" at bounding box center [543, 403] width 207 height 104
drag, startPoint x: 580, startPoint y: 273, endPoint x: 576, endPoint y: 306, distance: 33.1
click at [576, 306] on div "You'll be staying at our Rome Partner Accommodation 4.3 /5 ( 2,943 ratings) You…" at bounding box center [543, 415] width 217 height 264
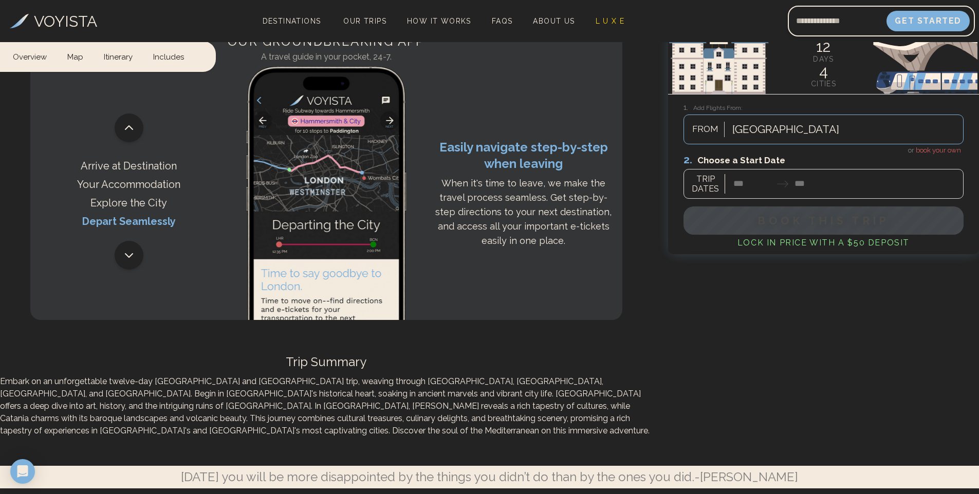
scroll to position [3750, 0]
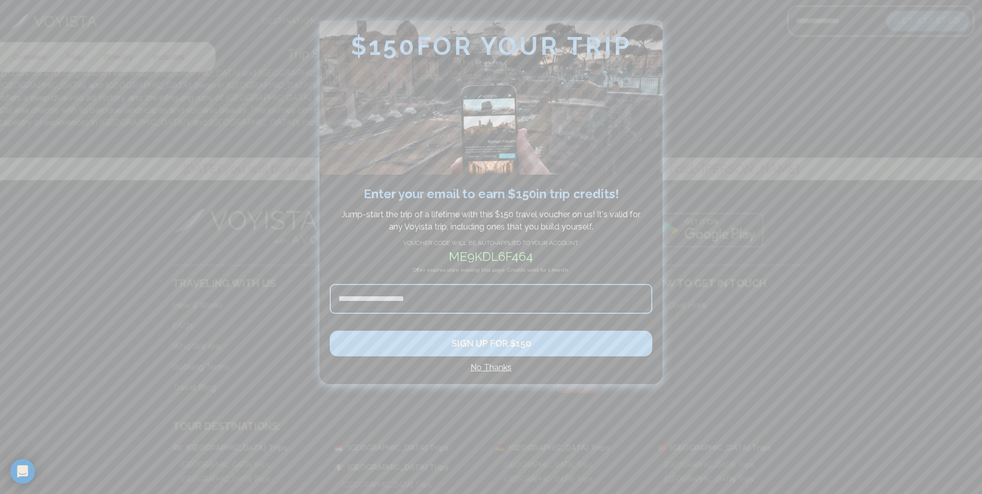
click at [761, 328] on div at bounding box center [491, 247] width 982 height 494
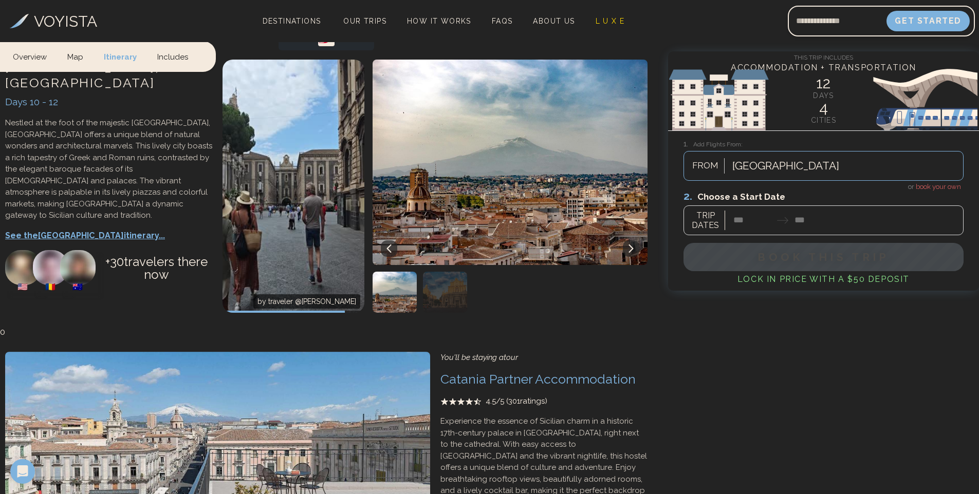
scroll to position [2414, 0]
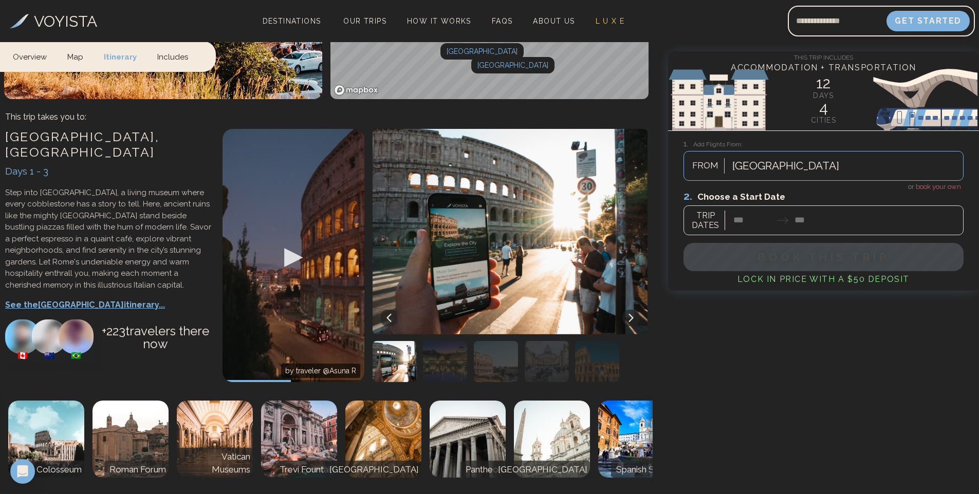
drag, startPoint x: 717, startPoint y: 403, endPoint x: 697, endPoint y: 233, distance: 171.2
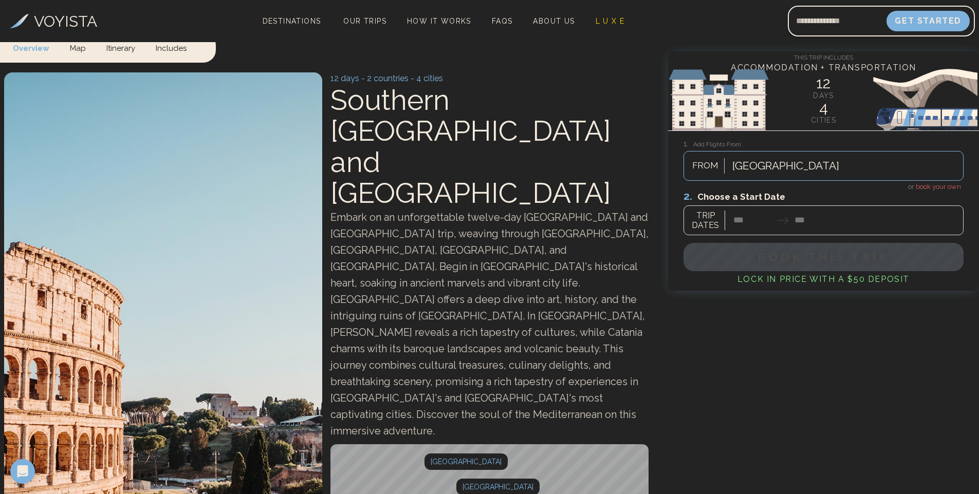
scroll to position [0, 0]
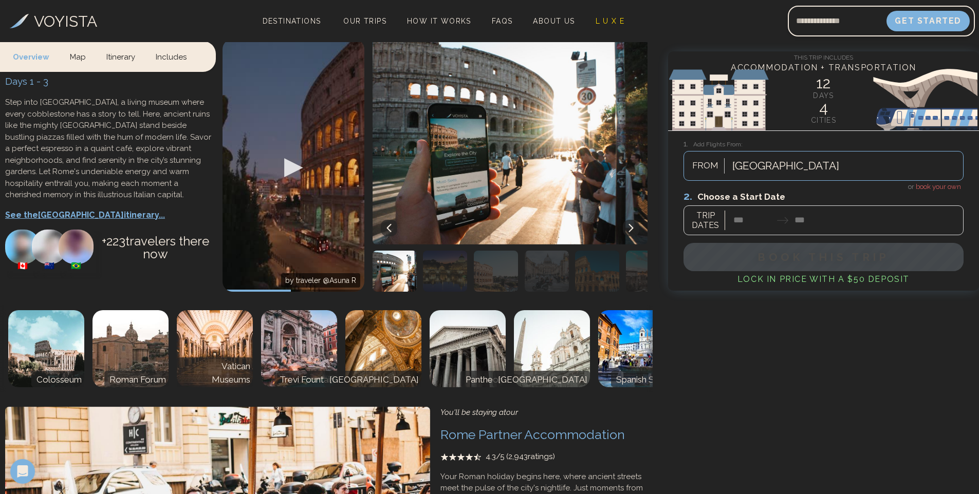
drag, startPoint x: 761, startPoint y: 368, endPoint x: 713, endPoint y: 489, distance: 130.0
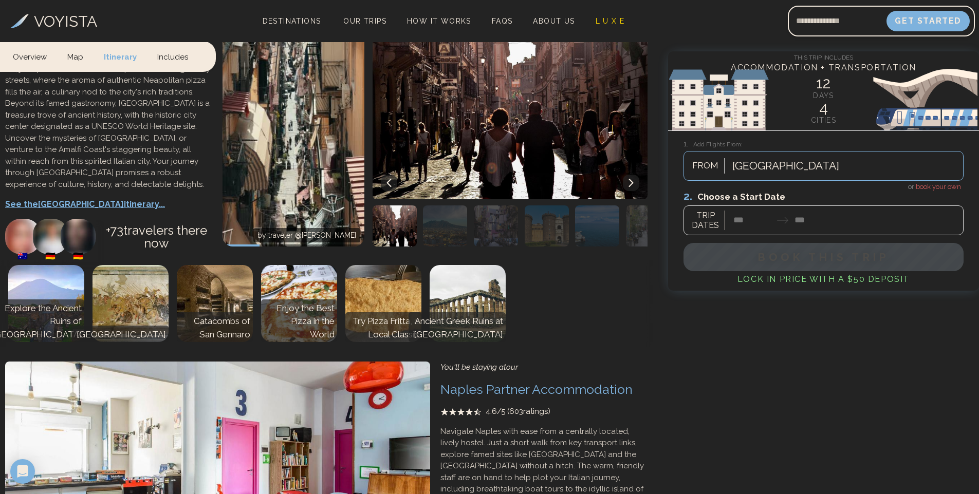
scroll to position [1427, 0]
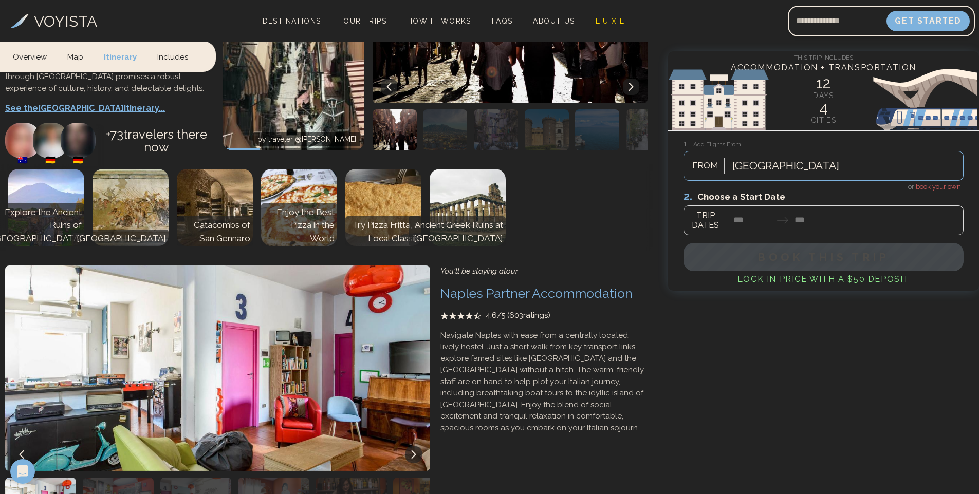
drag, startPoint x: 633, startPoint y: 353, endPoint x: 643, endPoint y: 395, distance: 42.6
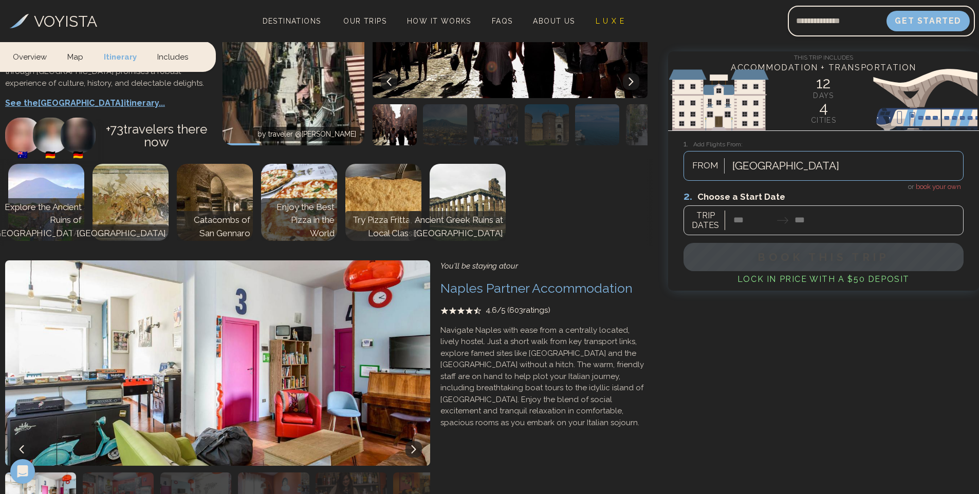
click at [152, 473] on img "button" at bounding box center [118, 493] width 71 height 41
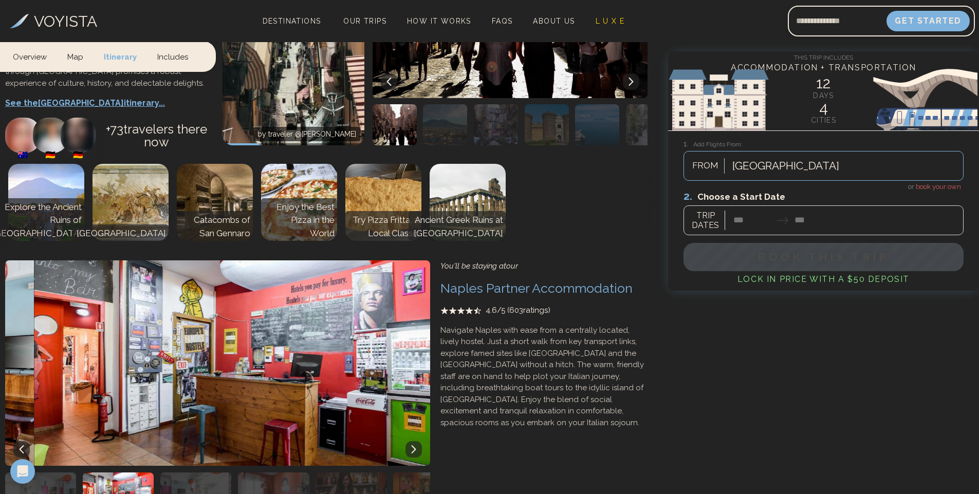
click at [194, 473] on img "button" at bounding box center [195, 493] width 71 height 41
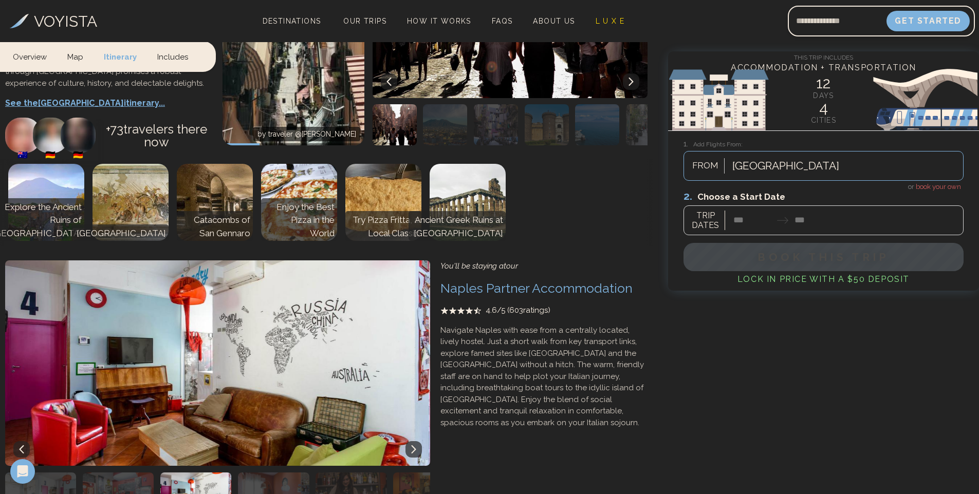
click at [264, 473] on img "button" at bounding box center [273, 493] width 71 height 41
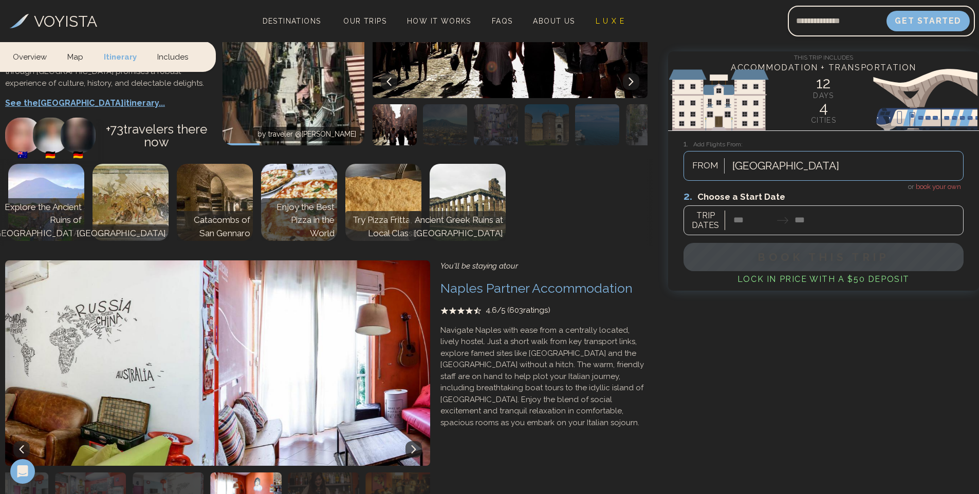
click at [310, 473] on img "button" at bounding box center [323, 493] width 71 height 41
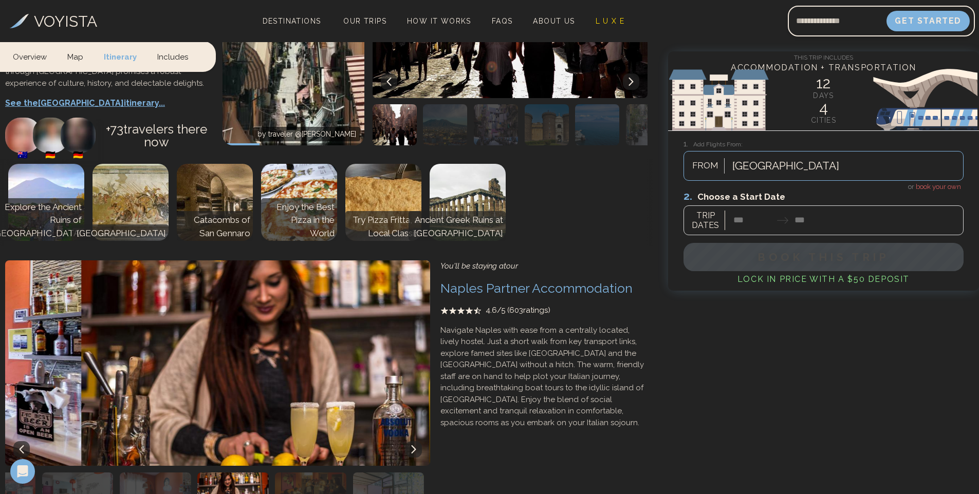
click at [321, 473] on img "button" at bounding box center [310, 493] width 71 height 41
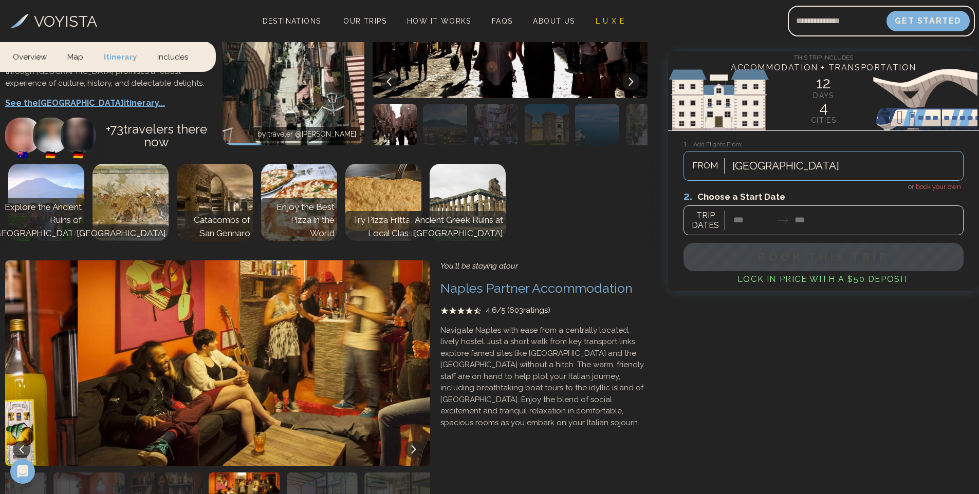
click at [339, 473] on img "button" at bounding box center [321, 493] width 71 height 41
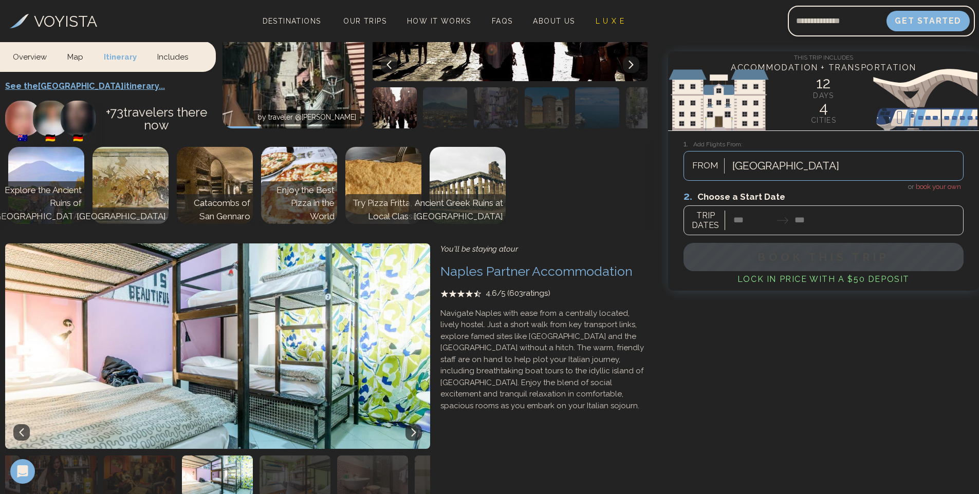
drag, startPoint x: 552, startPoint y: 384, endPoint x: 554, endPoint y: 396, distance: 11.4
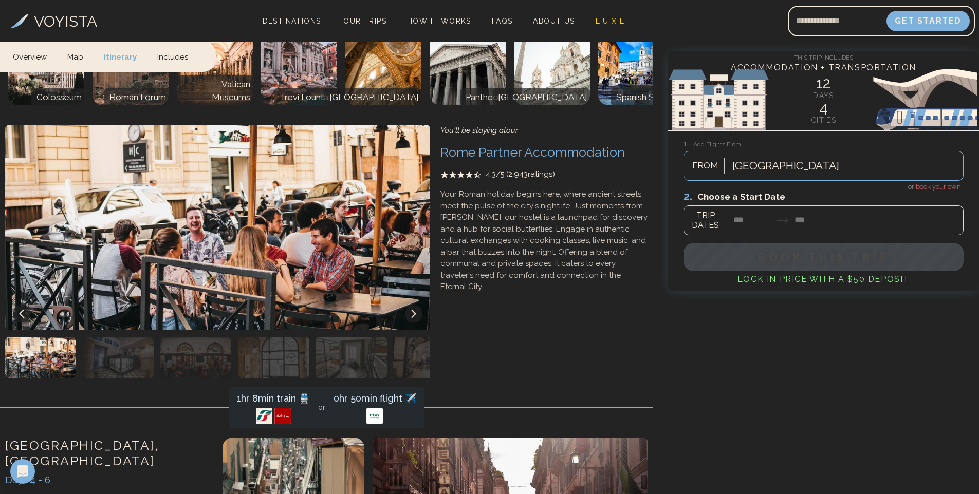
scroll to position [0, 0]
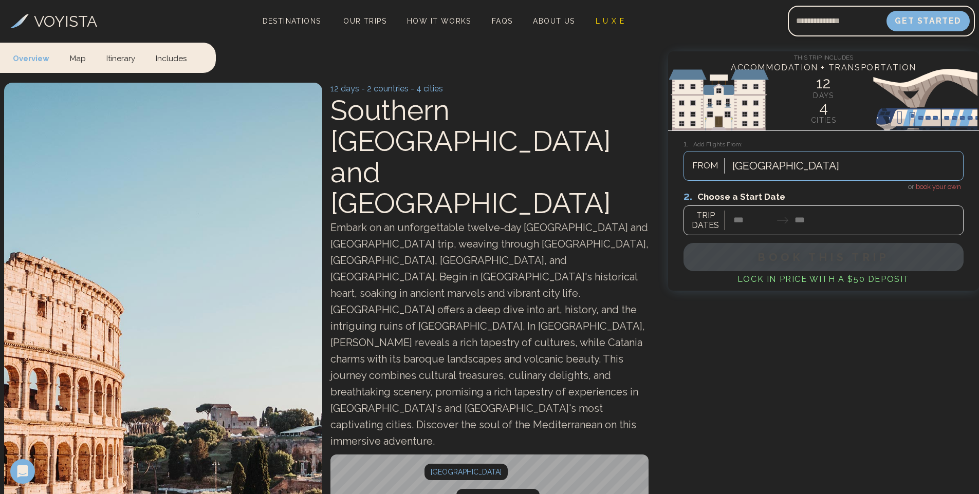
drag, startPoint x: 551, startPoint y: 392, endPoint x: 506, endPoint y: 180, distance: 216.8
